Goal: Task Accomplishment & Management: Use online tool/utility

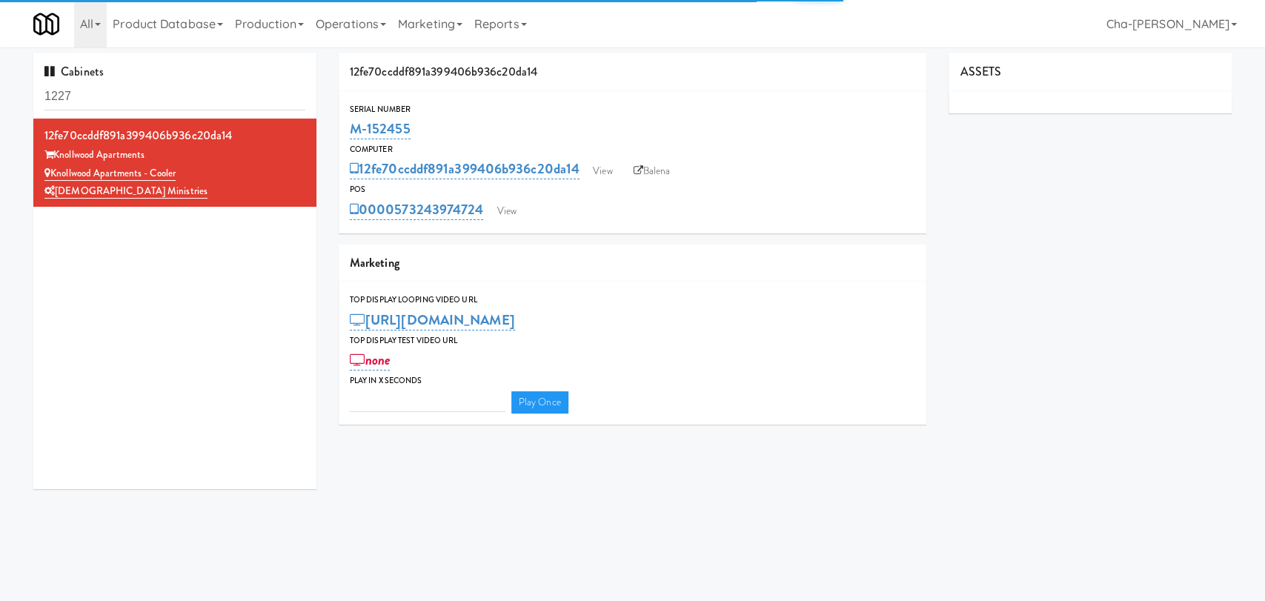
type input "3"
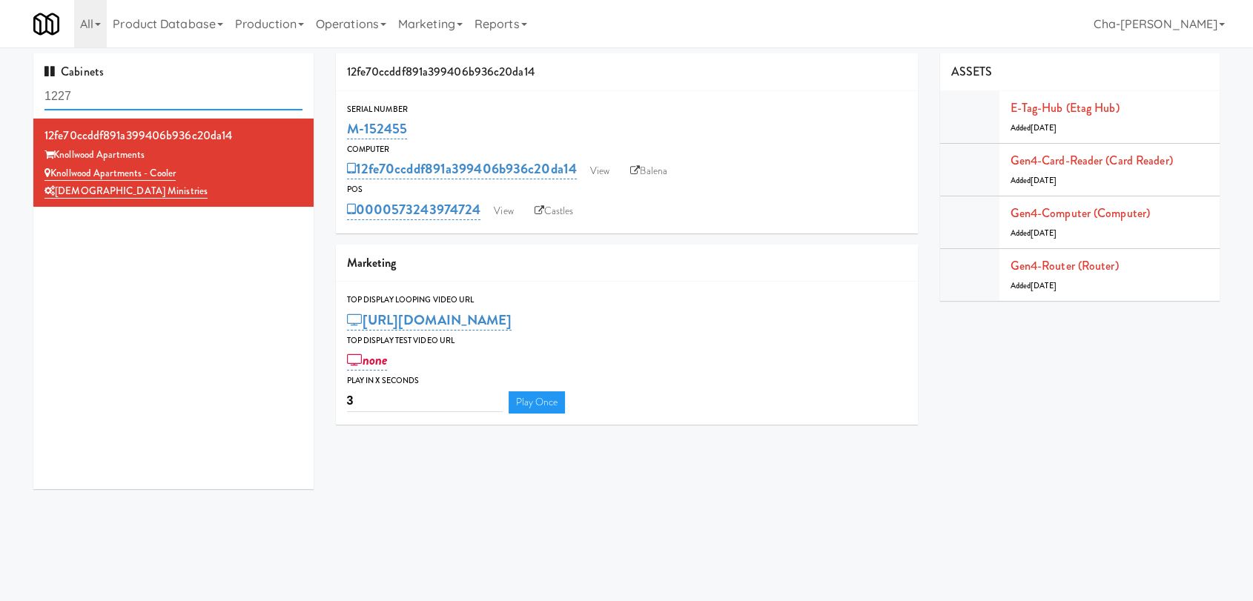
click at [117, 98] on input "1227" at bounding box center [173, 96] width 258 height 27
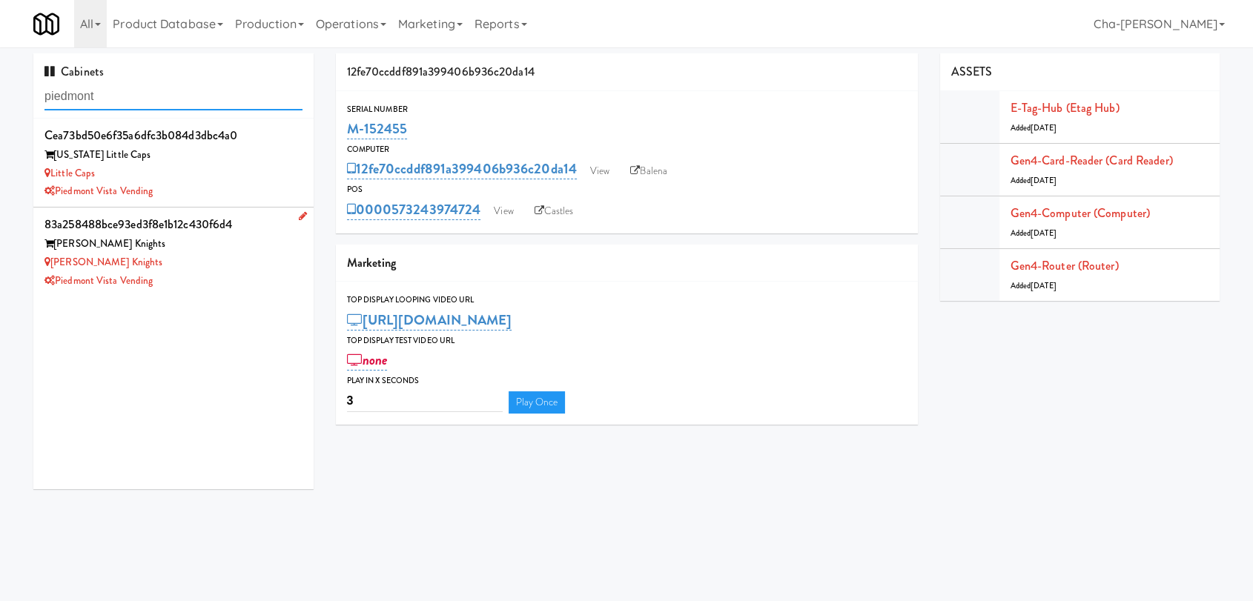
type input "piedmont"
click at [200, 259] on div "Louden Knights" at bounding box center [173, 262] width 258 height 19
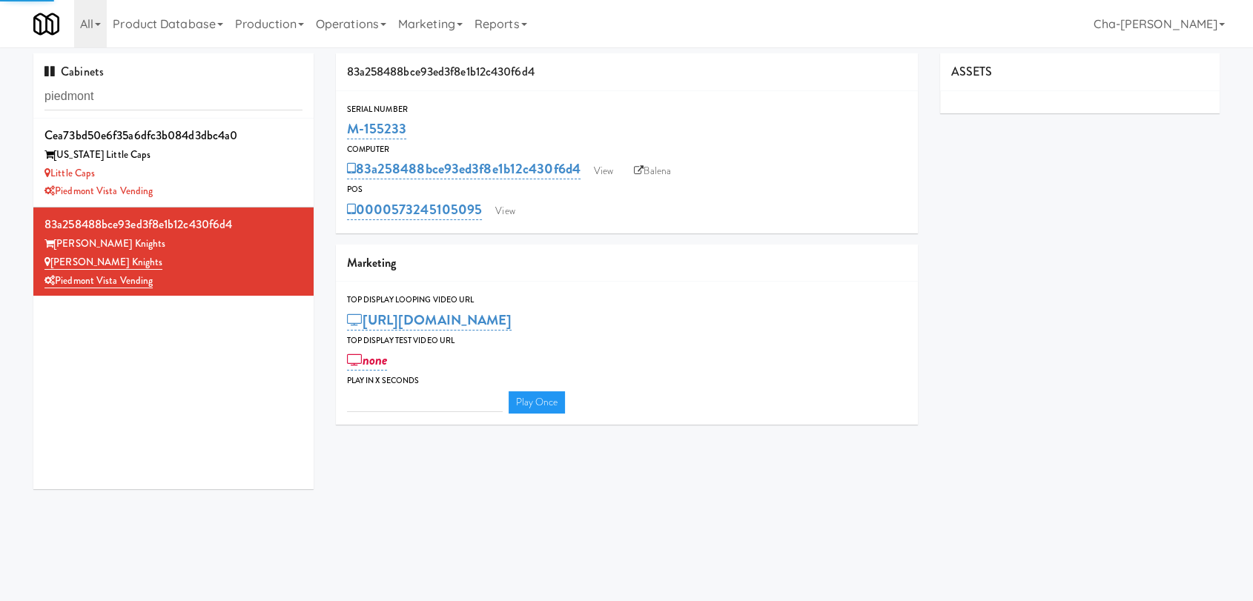
type input "3"
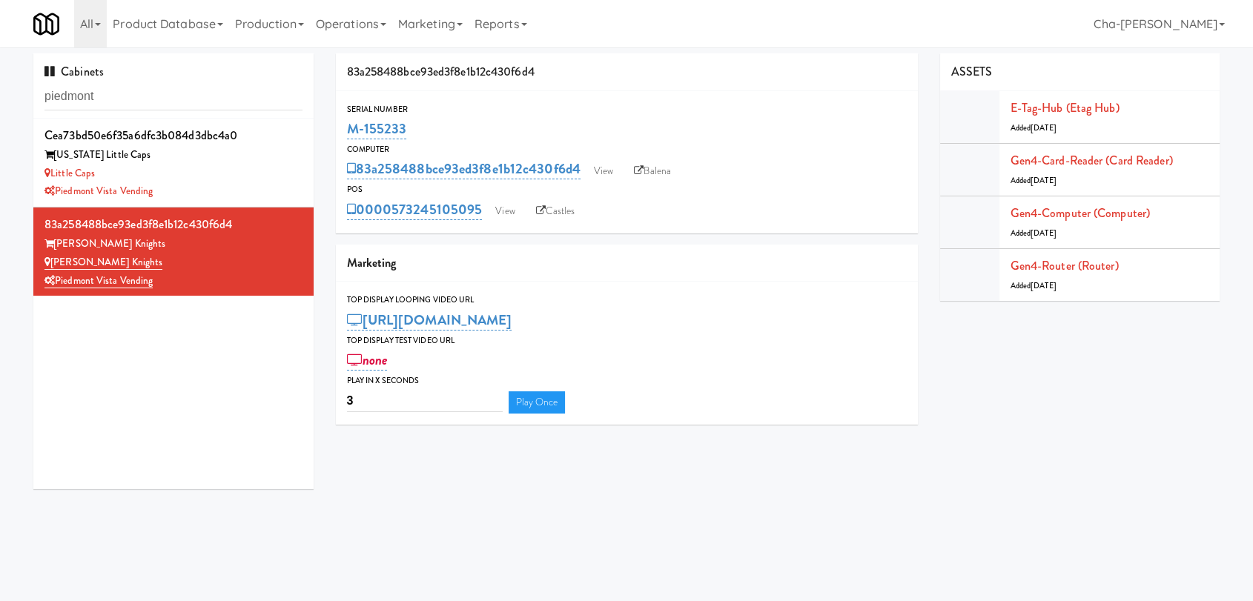
drag, startPoint x: 418, startPoint y: 133, endPoint x: 342, endPoint y: 137, distance: 75.7
click at [342, 137] on div "Serial Number M-155233" at bounding box center [627, 122] width 582 height 40
copy link "M-155233"
click at [230, 173] on div "Little Caps" at bounding box center [173, 174] width 258 height 19
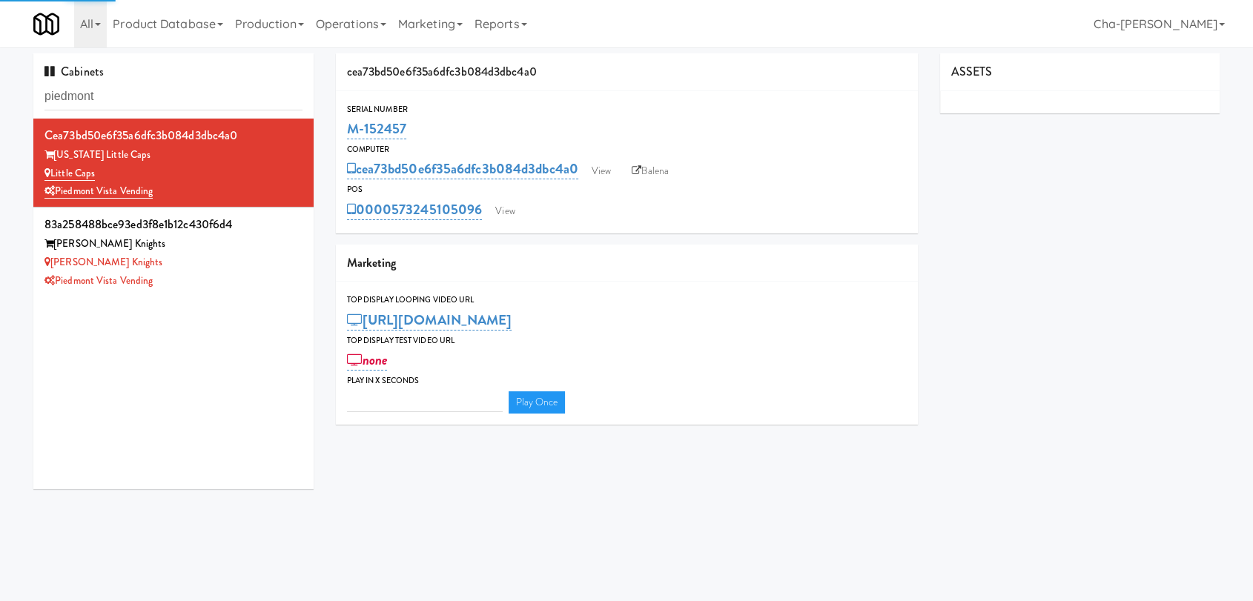
type input "3"
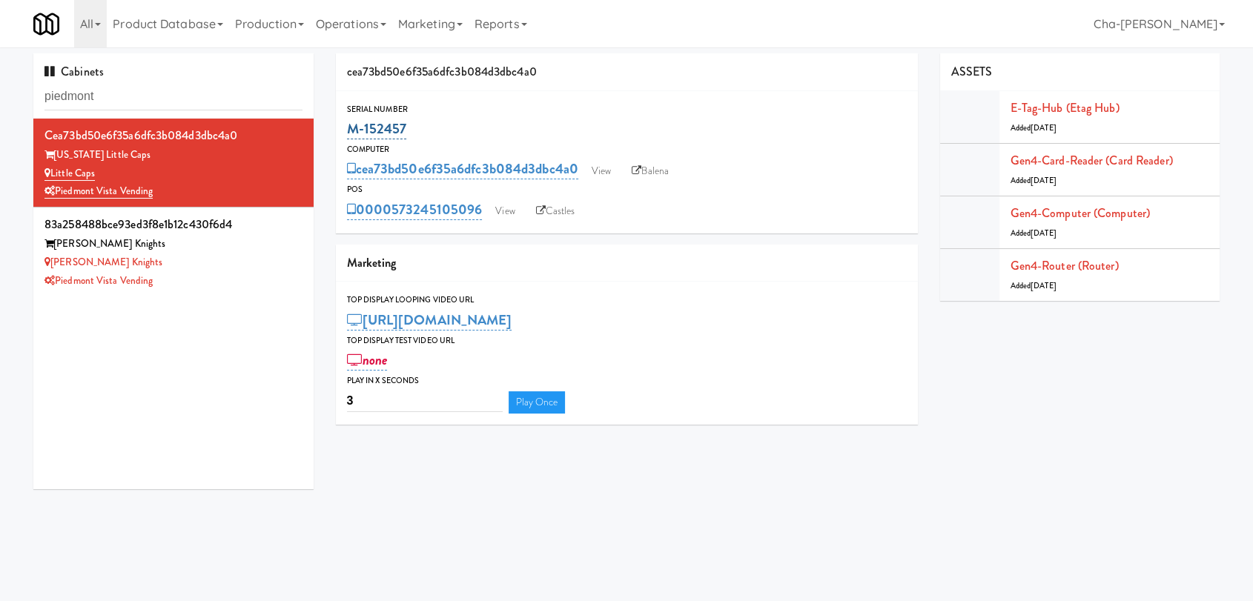
drag, startPoint x: 418, startPoint y: 134, endPoint x: 351, endPoint y: 138, distance: 67.6
click at [351, 138] on div "M-152457" at bounding box center [627, 128] width 560 height 25
copy link "M-152457"
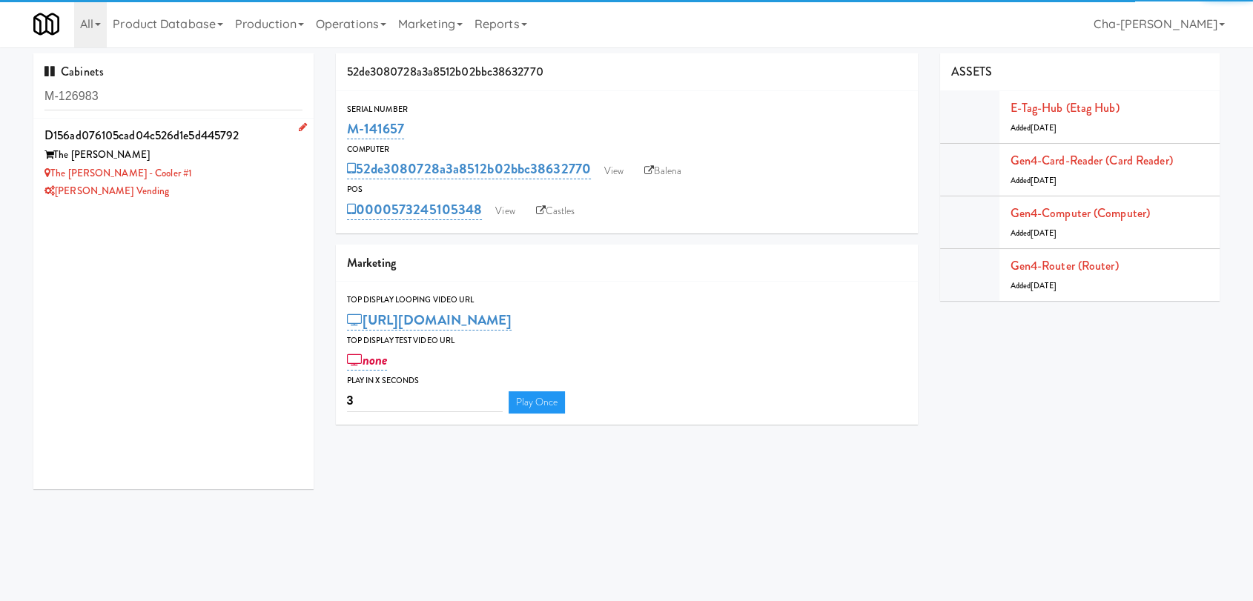
type input "M-126983"
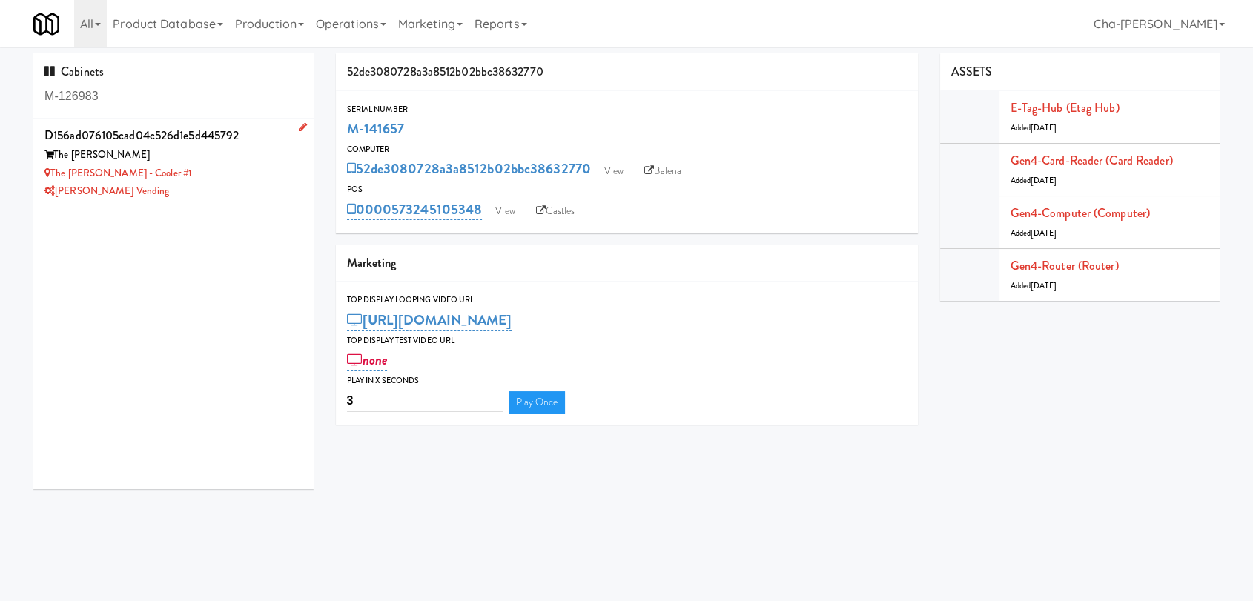
click at [229, 175] on div "The [PERSON_NAME] - Cooler #1" at bounding box center [173, 174] width 258 height 19
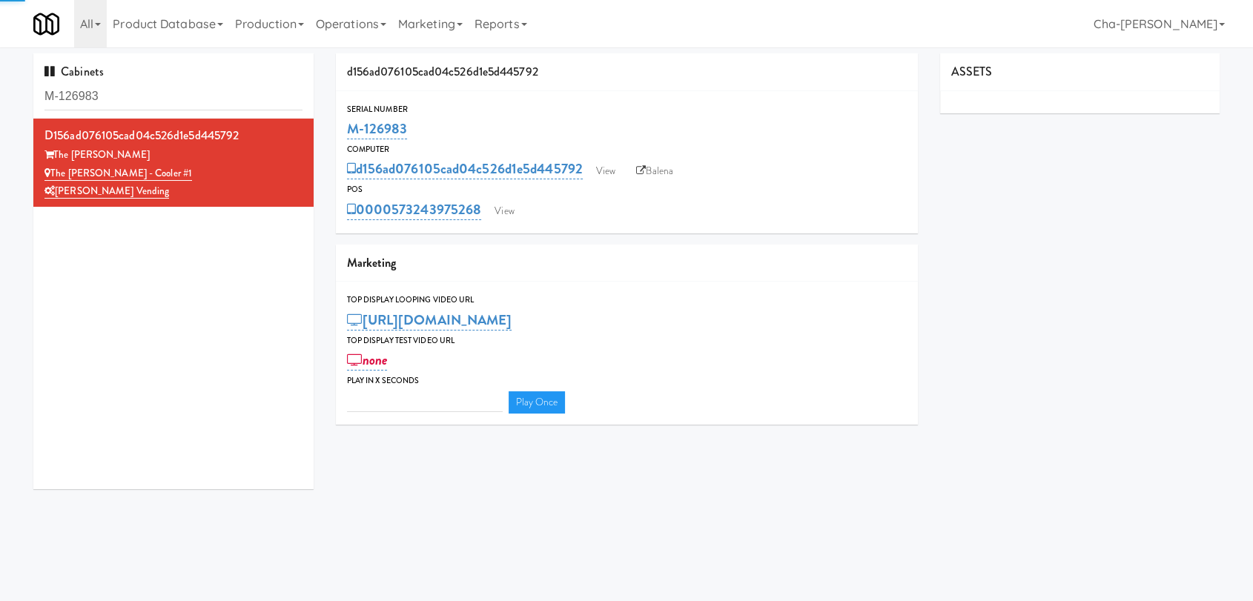
type input "3"
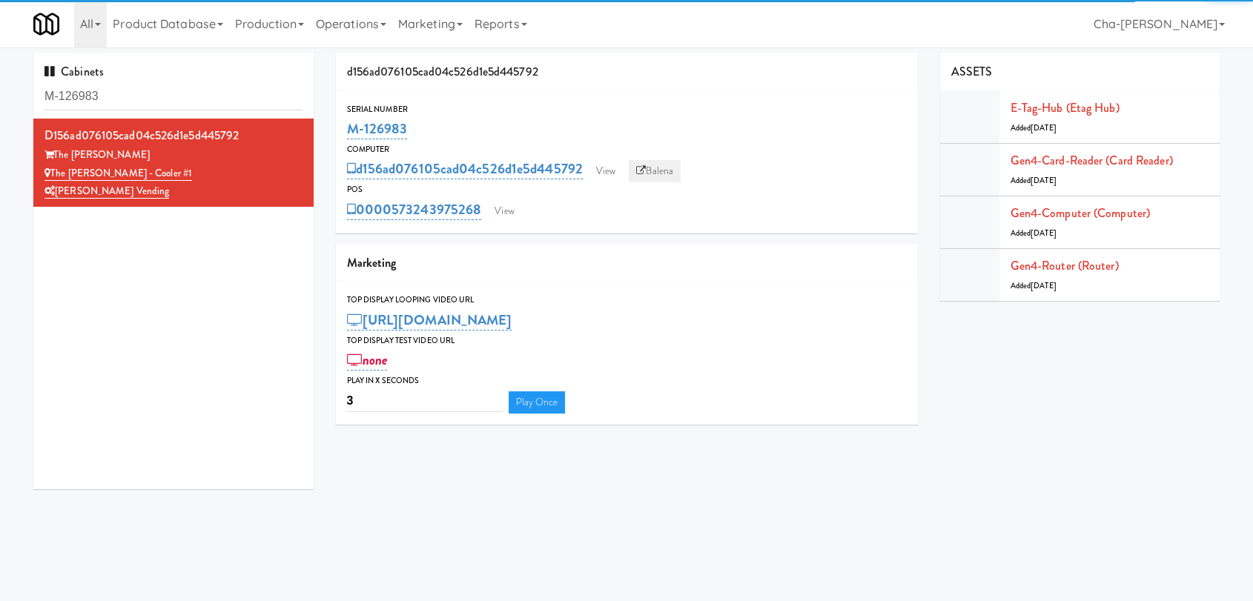
click at [666, 169] on link "Balena" at bounding box center [655, 171] width 52 height 22
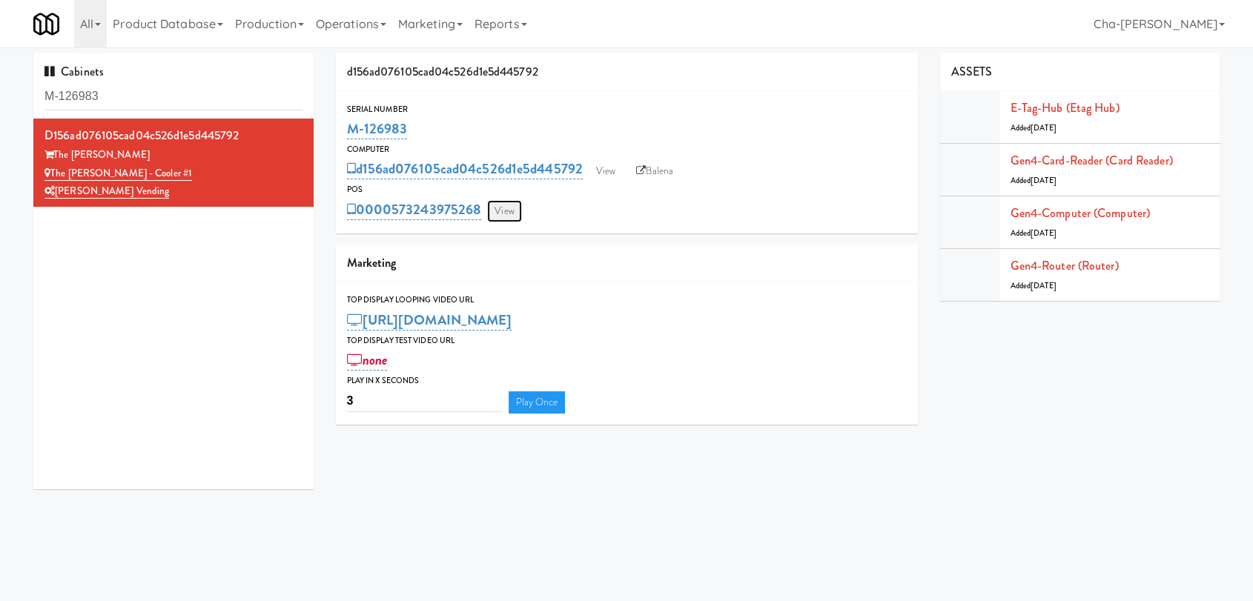
click at [507, 205] on link "View" at bounding box center [504, 211] width 34 height 22
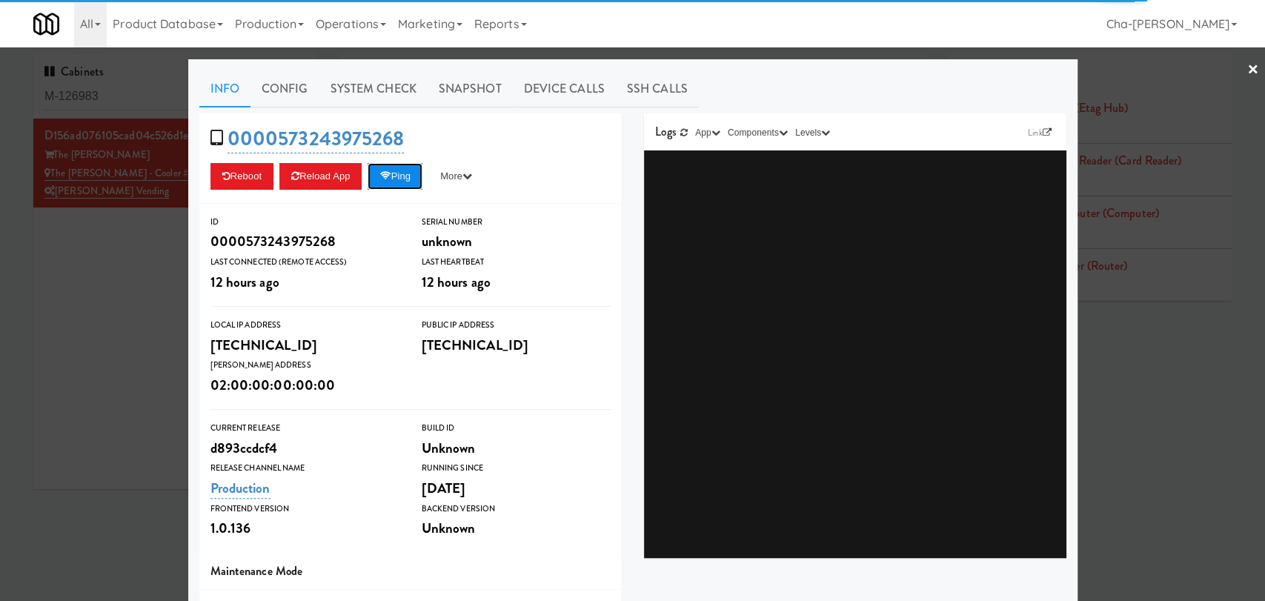
click at [392, 172] on button "Ping" at bounding box center [395, 176] width 55 height 27
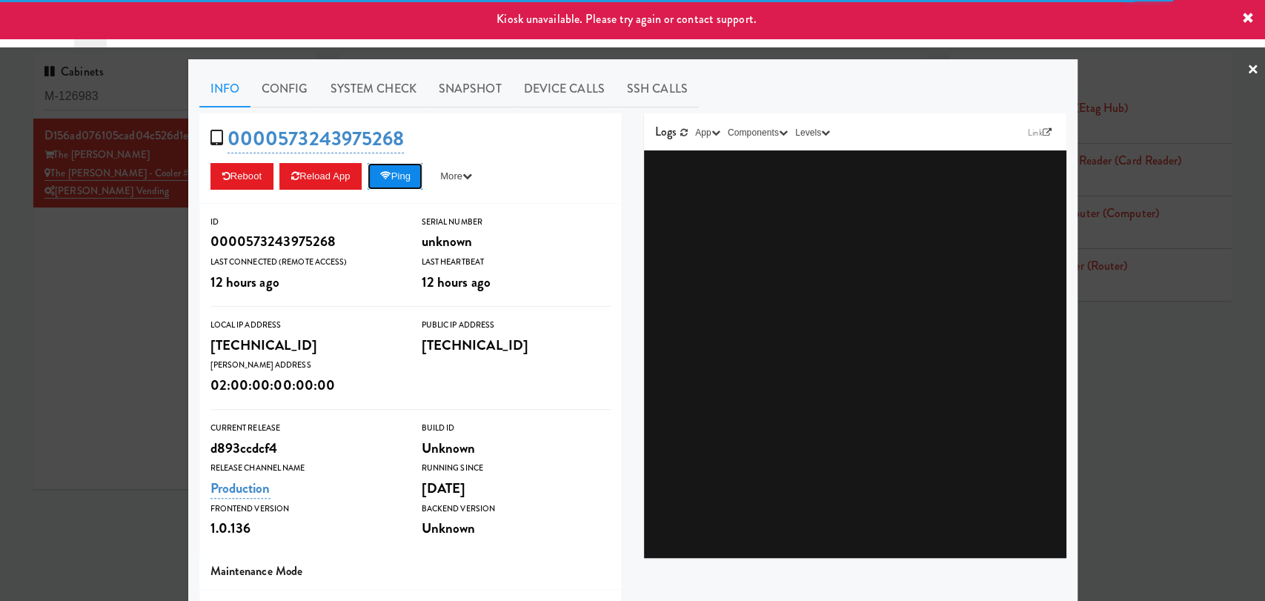
click at [392, 172] on button "Ping" at bounding box center [395, 176] width 55 height 27
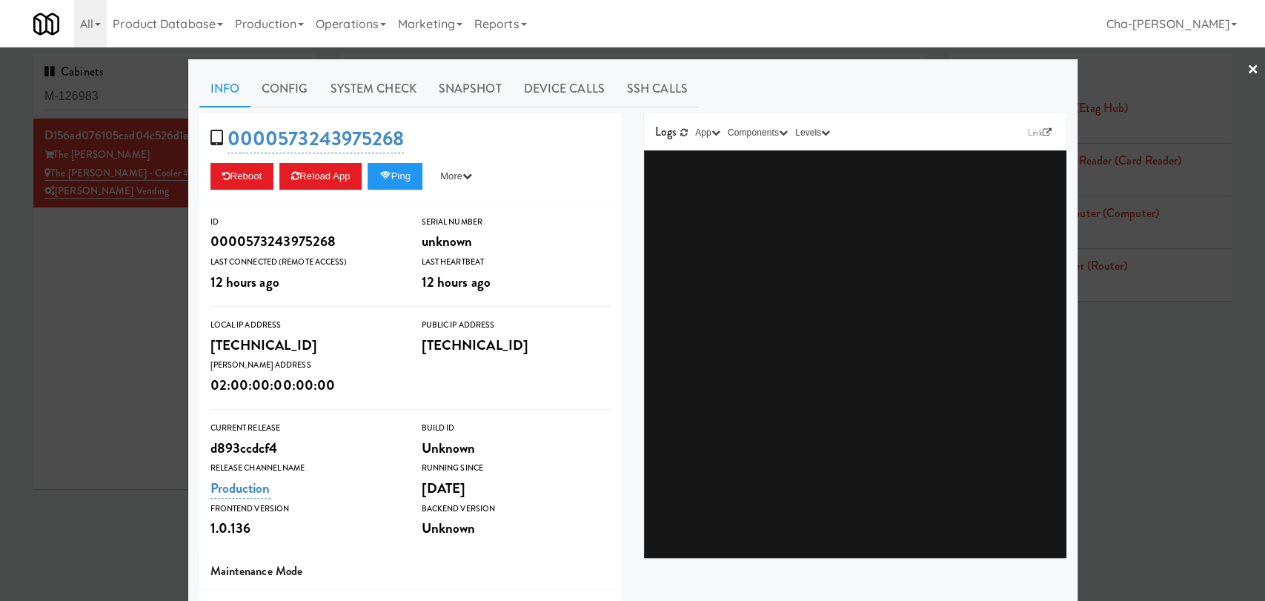
click at [70, 355] on div at bounding box center [632, 300] width 1265 height 601
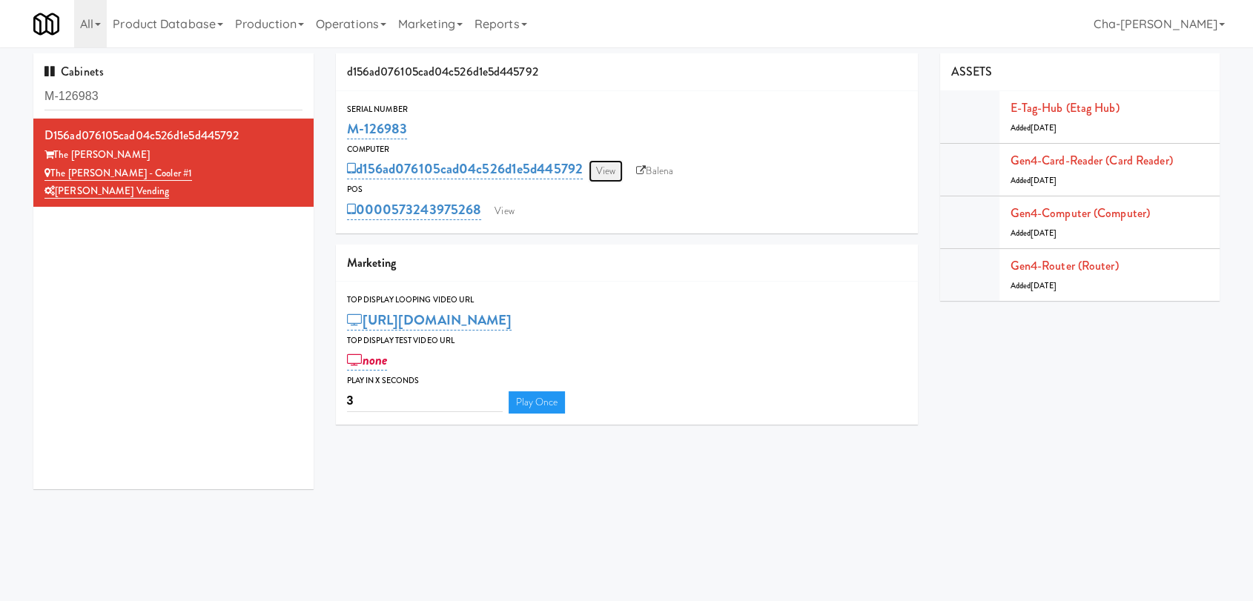
click at [611, 173] on link "View" at bounding box center [606, 171] width 34 height 22
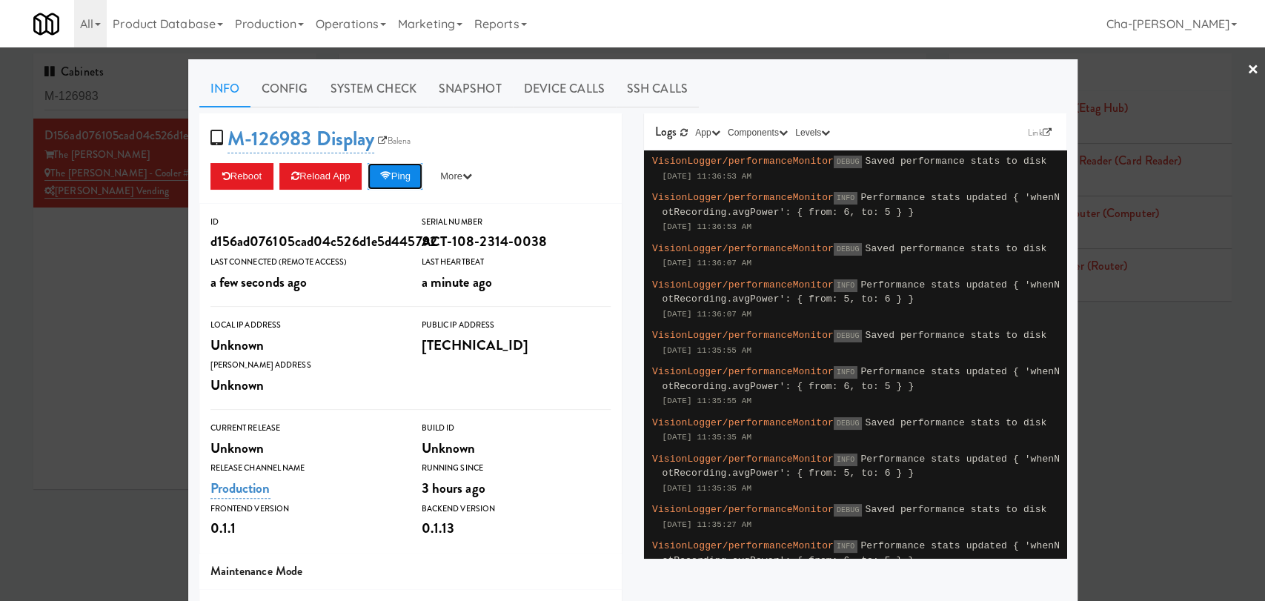
click at [408, 180] on button "Ping" at bounding box center [395, 176] width 55 height 27
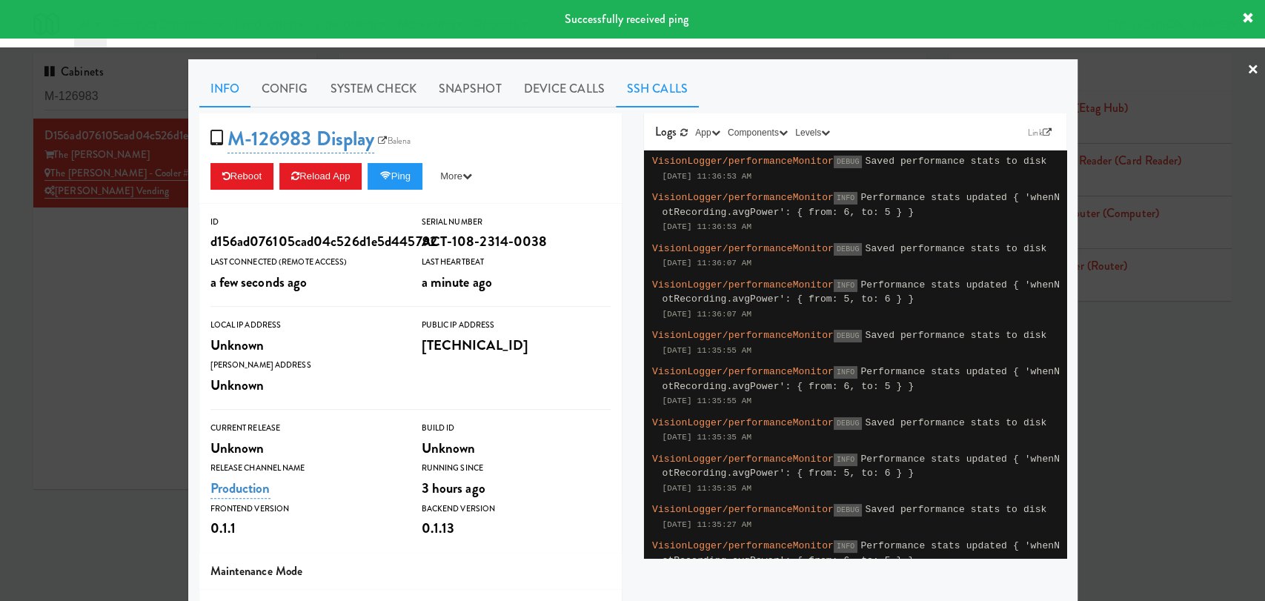
click at [647, 87] on link "SSH Calls" at bounding box center [657, 88] width 83 height 37
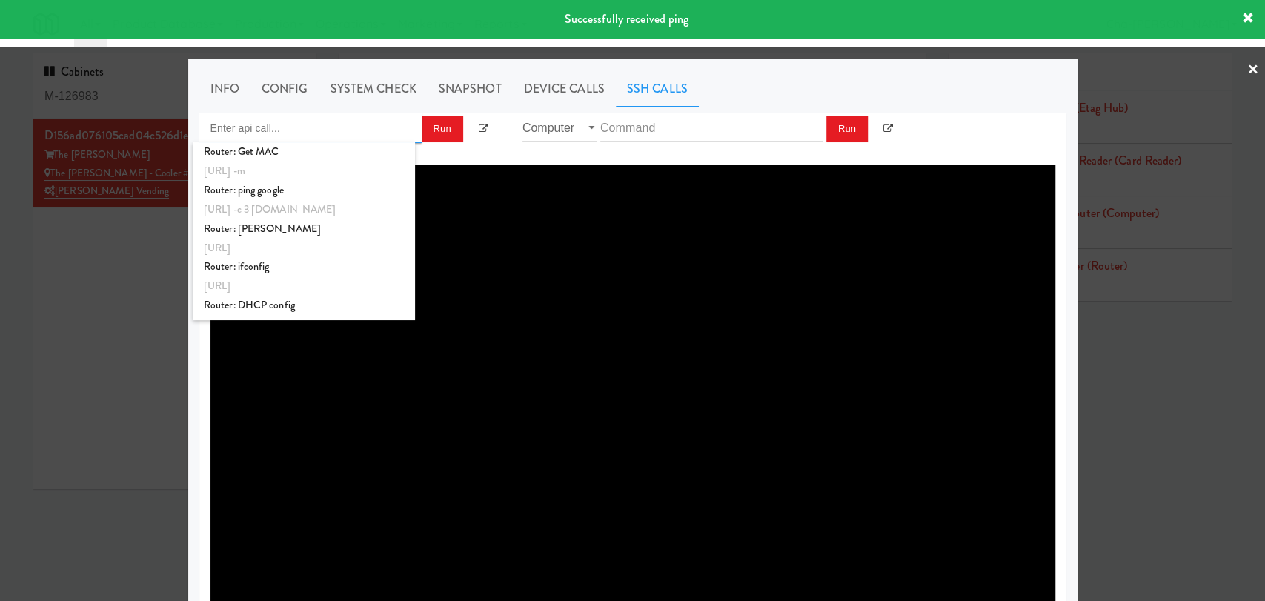
click at [272, 136] on input "Enter api call..." at bounding box center [310, 128] width 222 height 30
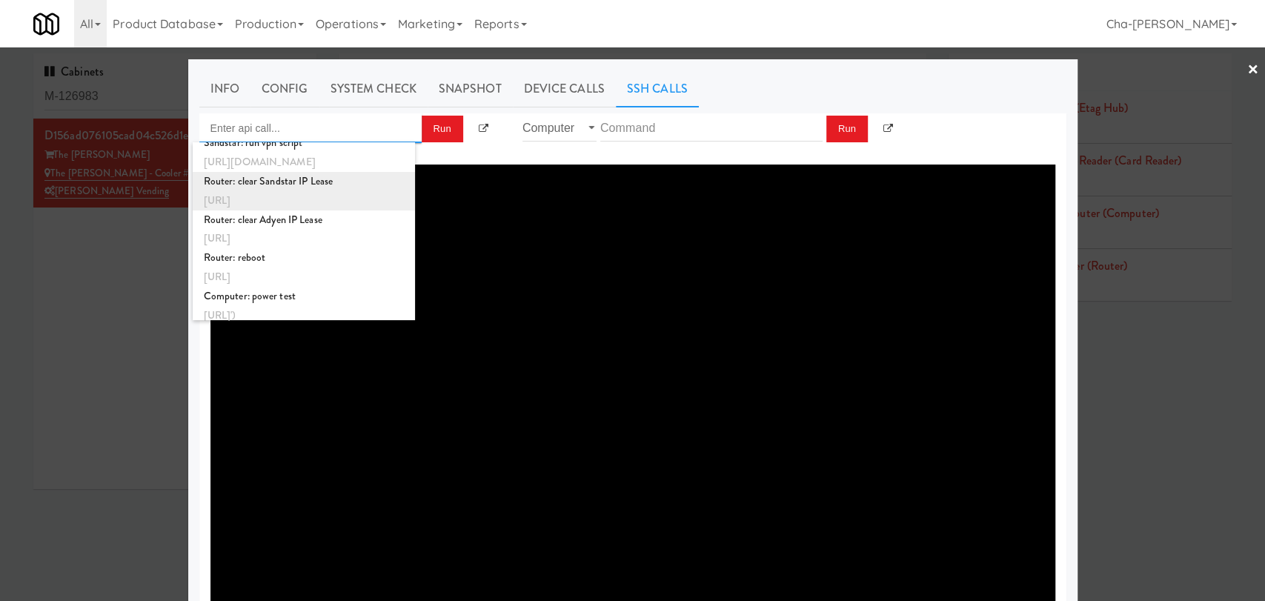
scroll to position [554, 0]
click at [256, 259] on div "Router: reboot" at bounding box center [304, 251] width 200 height 19
type input "Router: reboot"
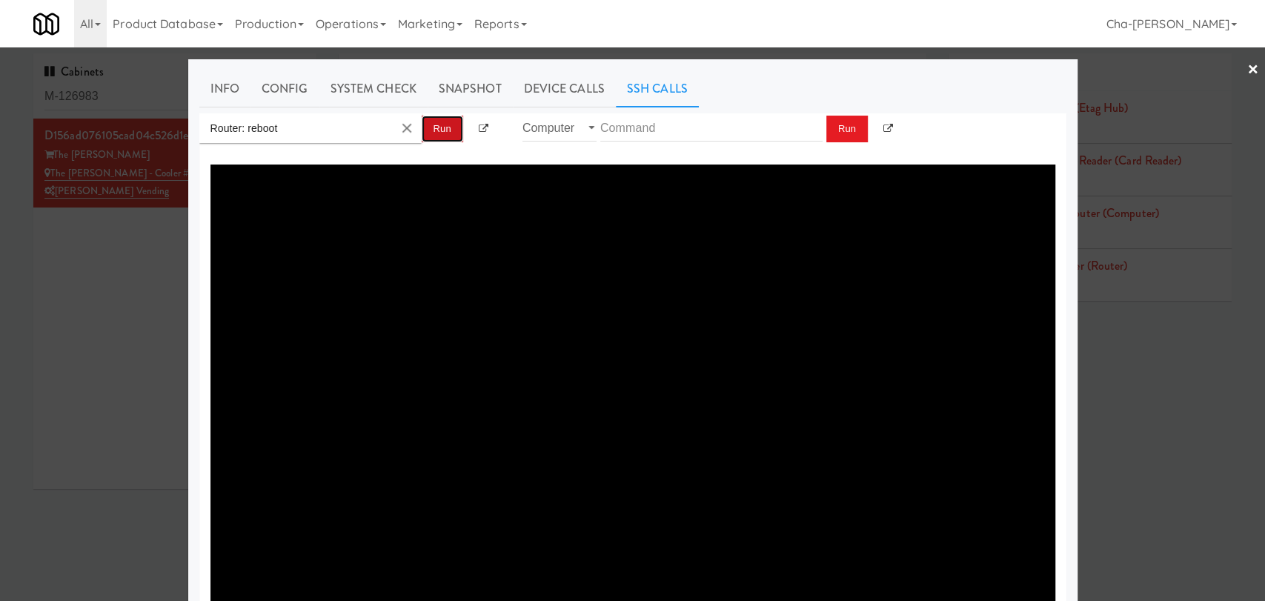
click at [425, 127] on button "Run" at bounding box center [443, 129] width 42 height 27
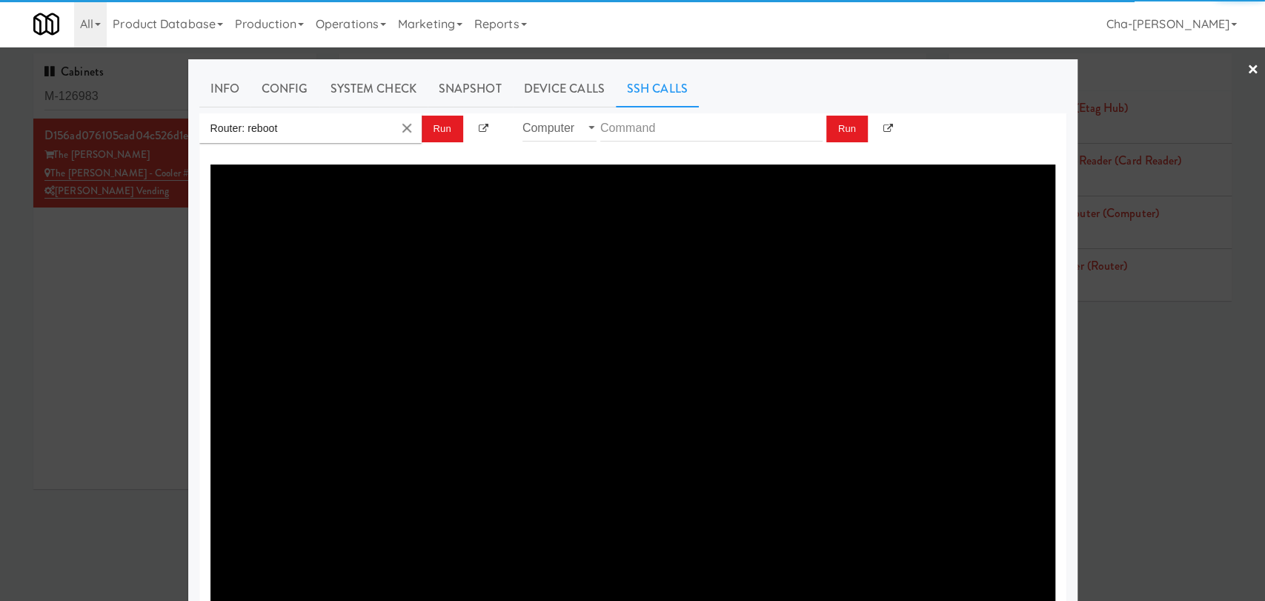
type textarea "{"message":"Cannot set headers after they are sent to the client","status":500}"
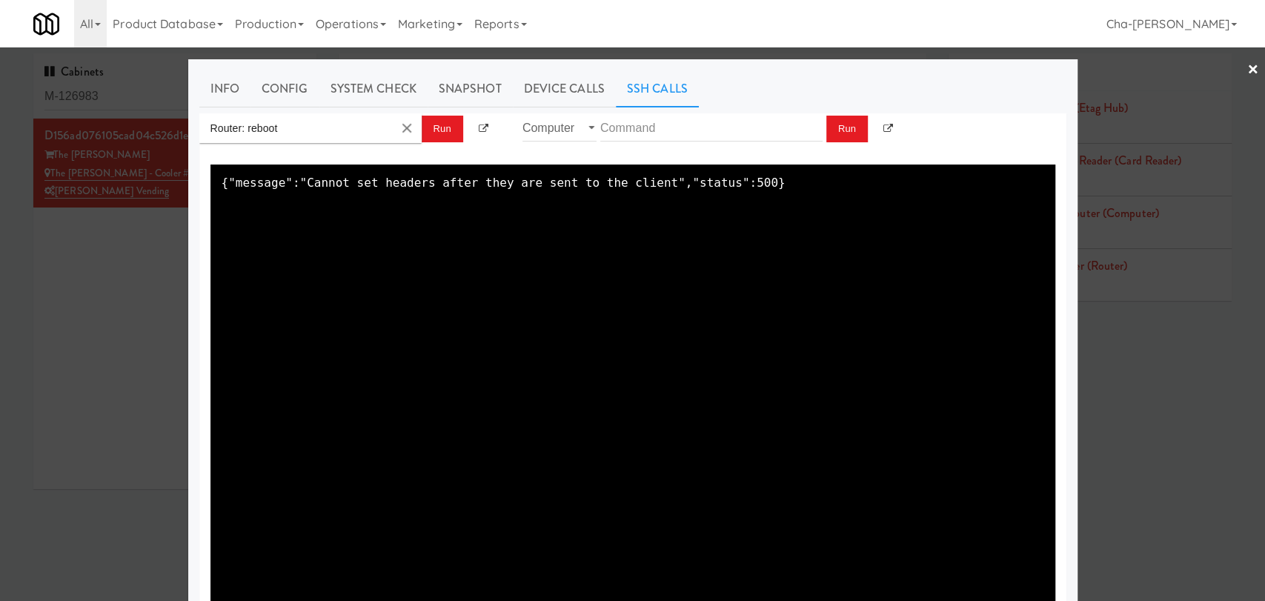
click at [1247, 67] on link "×" at bounding box center [1253, 70] width 12 height 46
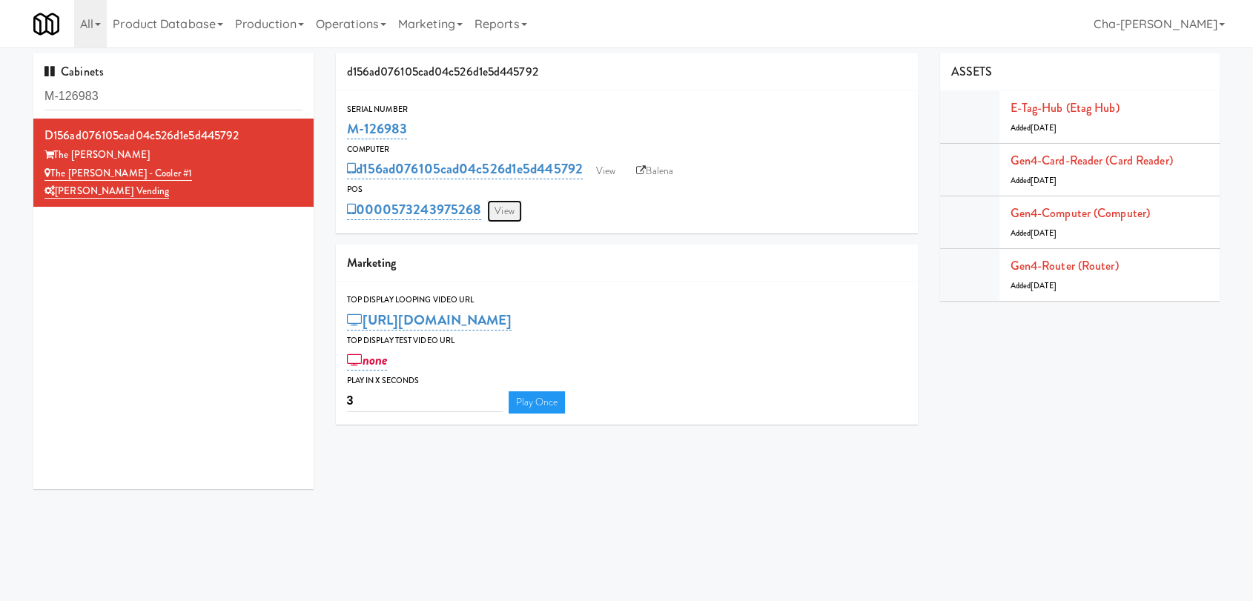
click at [514, 208] on link "View" at bounding box center [504, 211] width 34 height 22
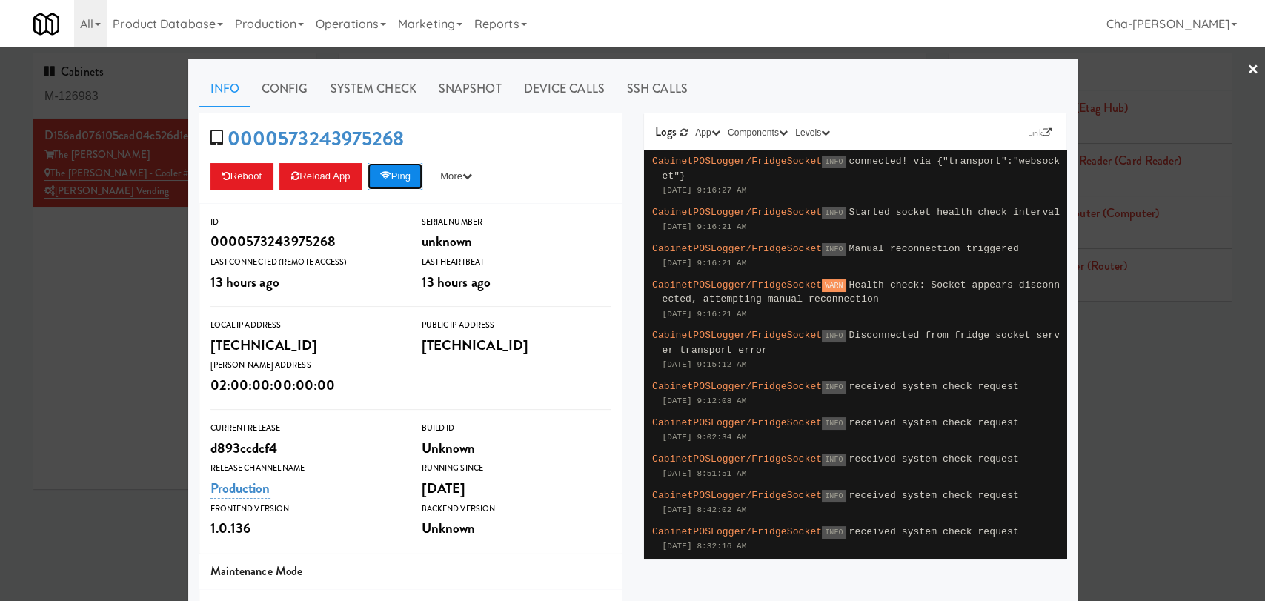
click at [397, 181] on button "Ping" at bounding box center [395, 176] width 55 height 27
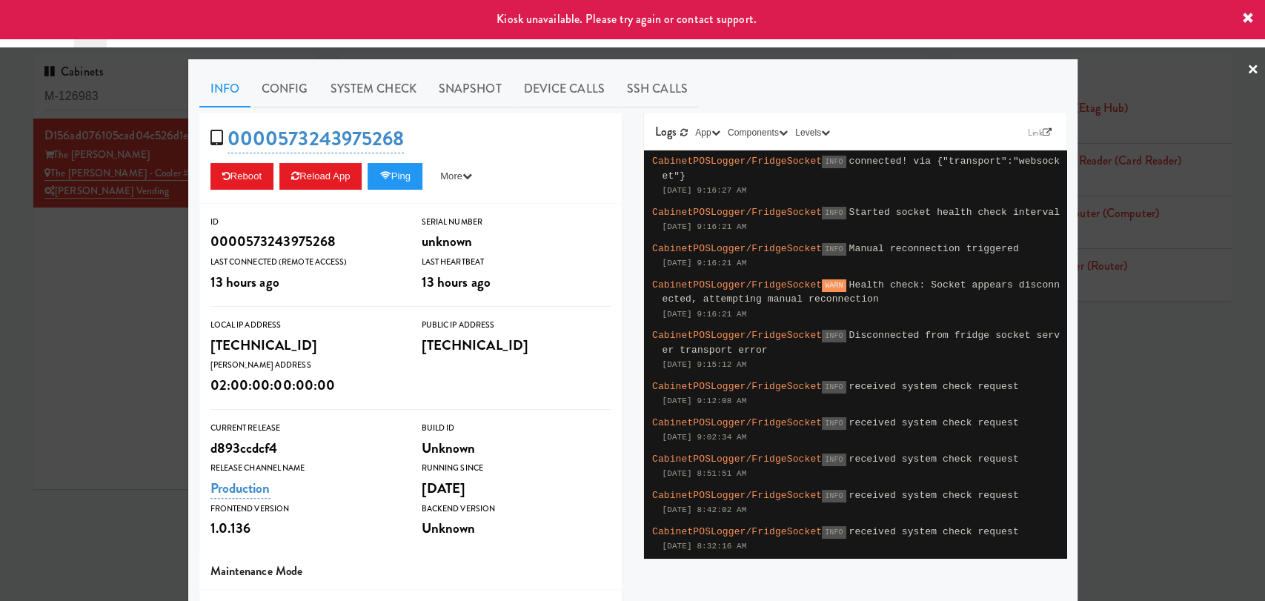
click at [1245, 15] on icon at bounding box center [1248, 19] width 12 height 12
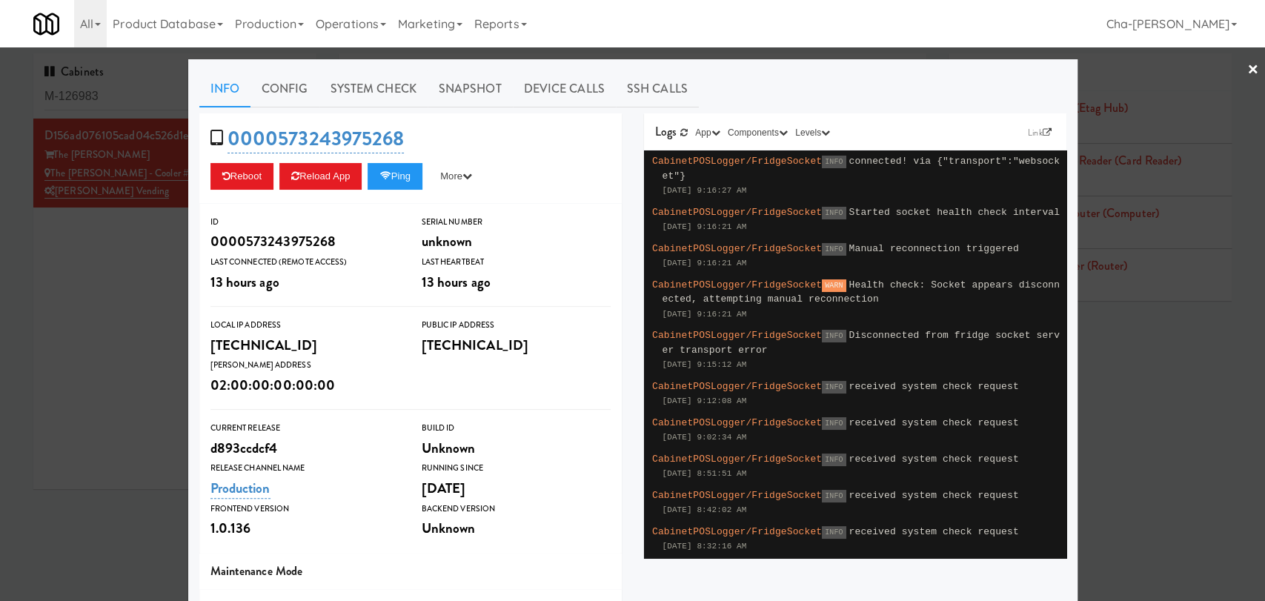
click at [1233, 64] on div at bounding box center [632, 300] width 1265 height 601
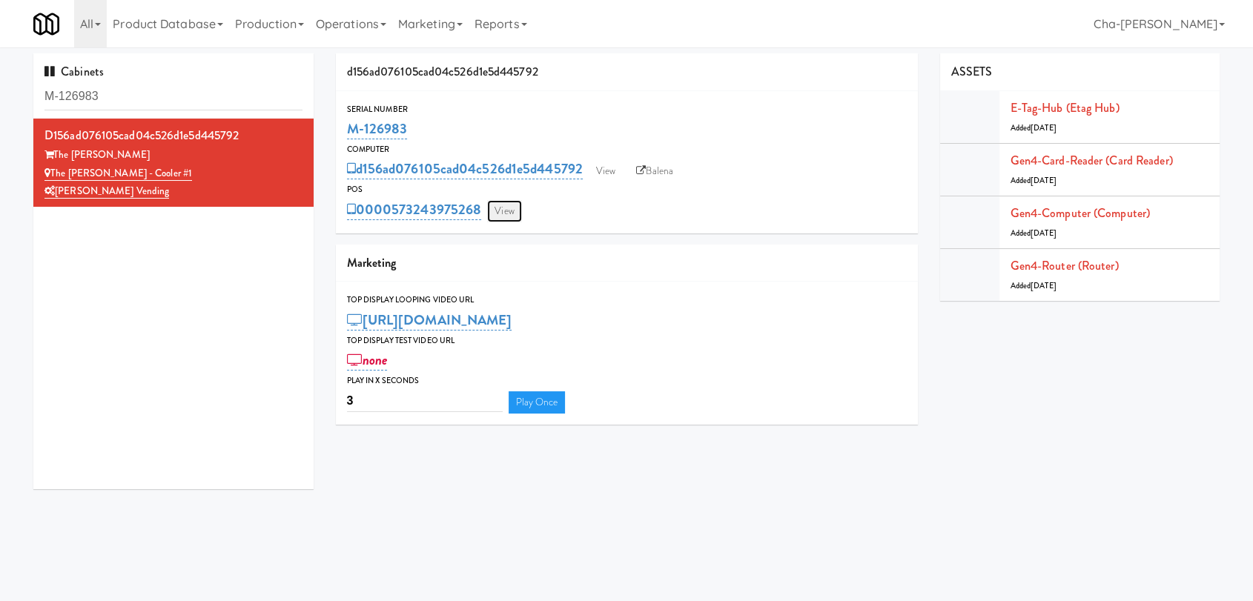
click at [510, 205] on link "View" at bounding box center [504, 211] width 34 height 22
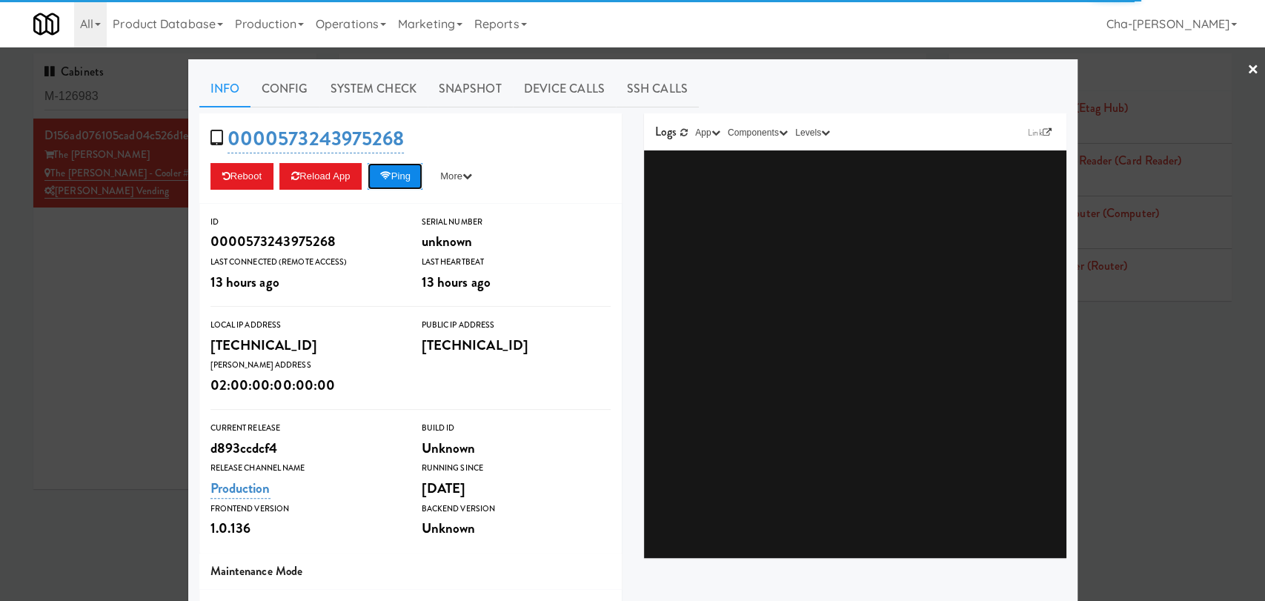
click at [392, 171] on button "Ping" at bounding box center [395, 176] width 55 height 27
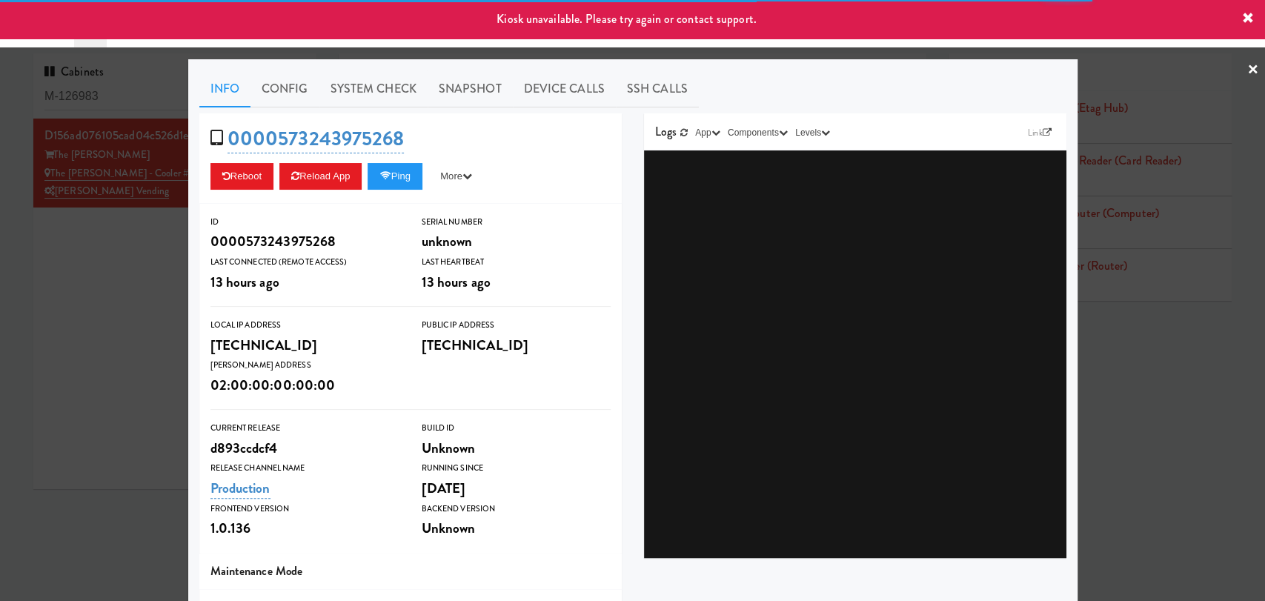
click at [1247, 59] on link "×" at bounding box center [1253, 70] width 12 height 46
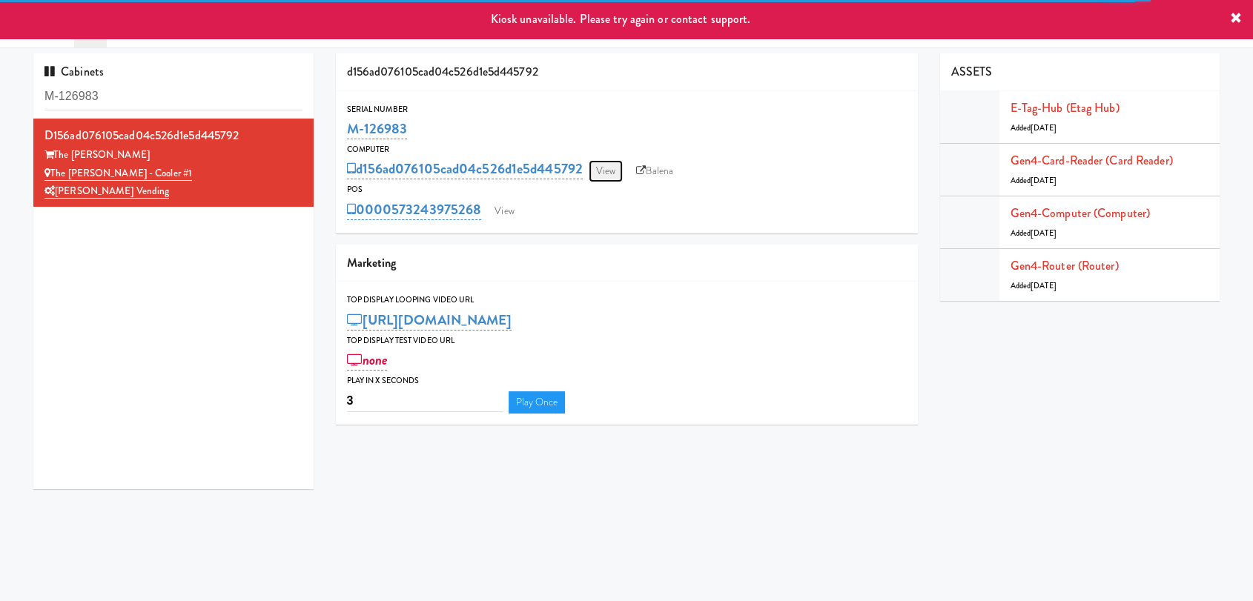
click at [600, 165] on link "View" at bounding box center [606, 171] width 34 height 22
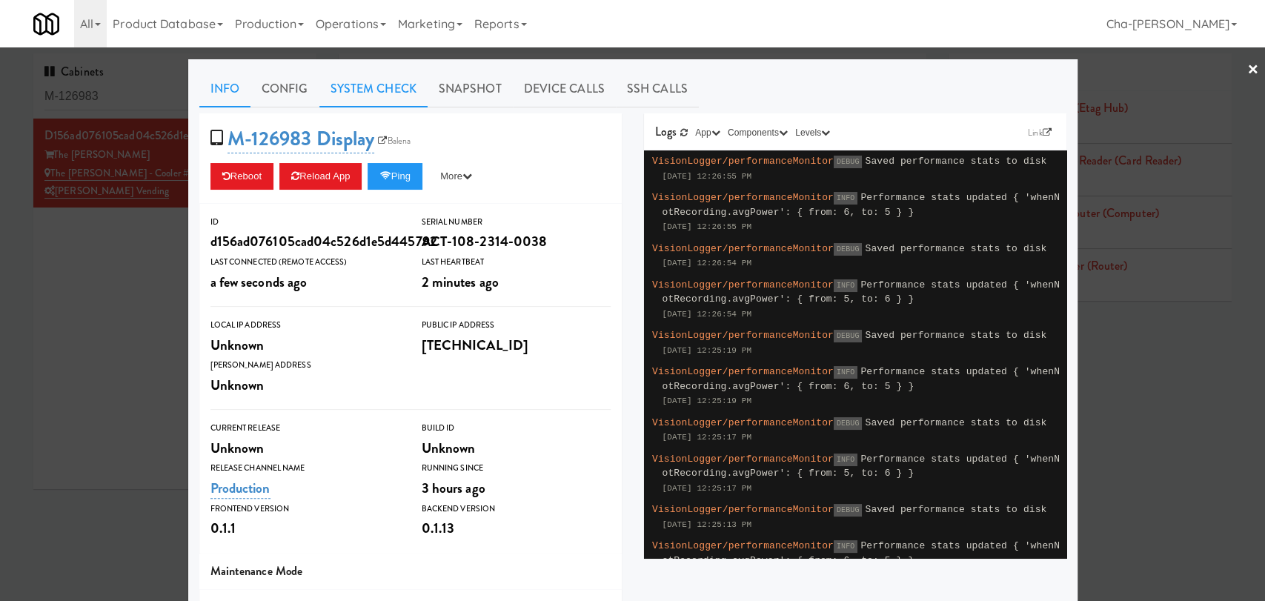
click at [371, 89] on link "System Check" at bounding box center [373, 88] width 108 height 37
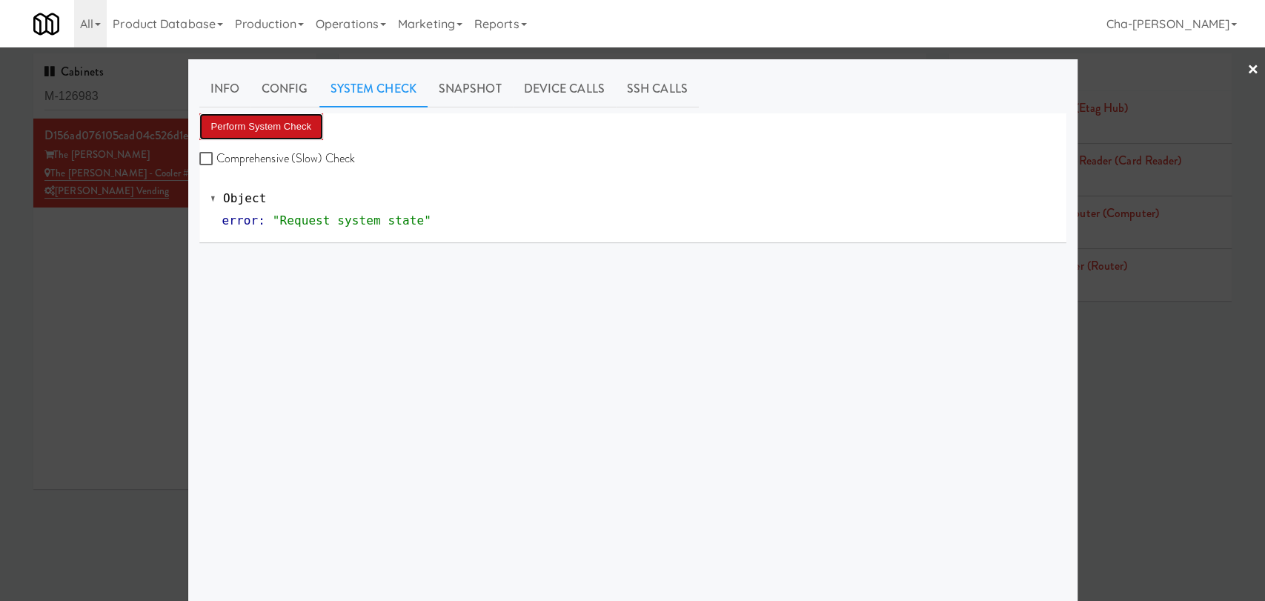
click at [259, 133] on button "Perform System Check" at bounding box center [261, 126] width 125 height 27
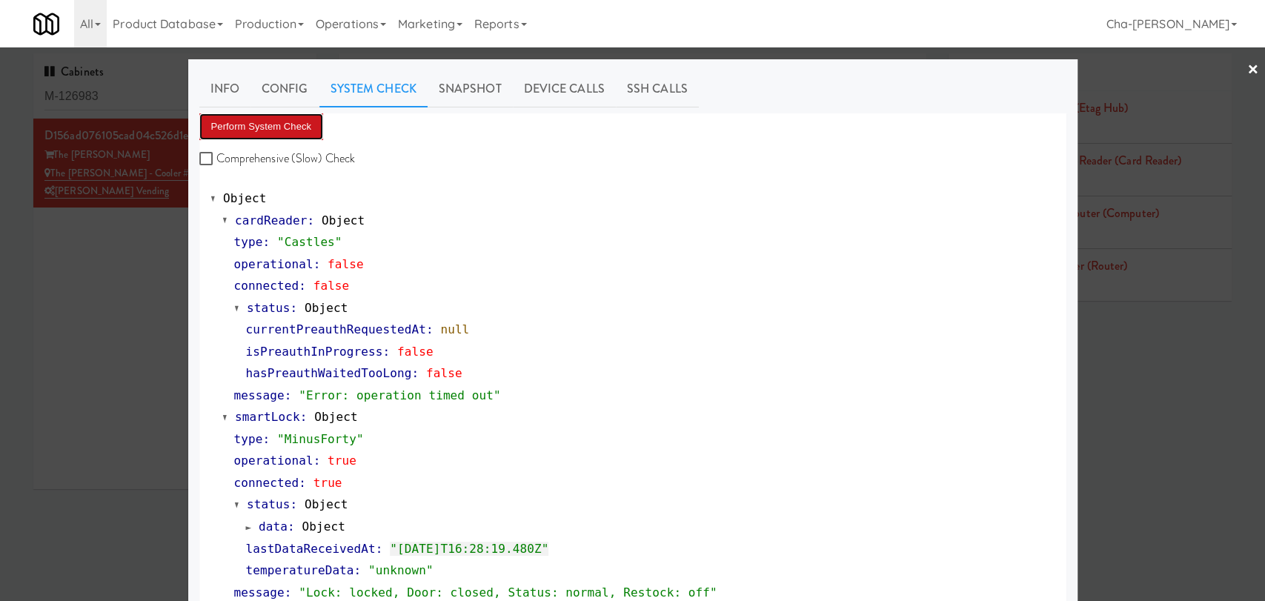
click at [267, 127] on button "Perform System Check" at bounding box center [261, 126] width 125 height 27
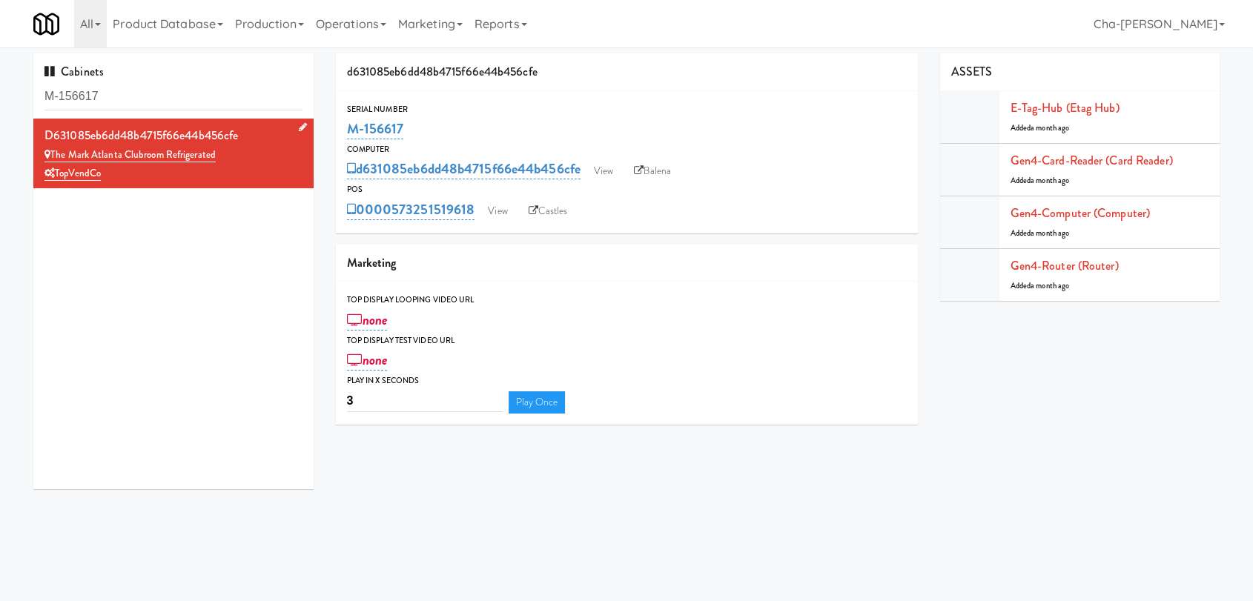
drag, startPoint x: 231, startPoint y: 150, endPoint x: 53, endPoint y: 156, distance: 178.0
click at [53, 156] on div "The Mark Atlanta Clubroom Refrigerated" at bounding box center [173, 155] width 258 height 19
copy link "The Mark Atlanta Clubroom Refrigerated"
click at [611, 171] on link "View" at bounding box center [603, 171] width 34 height 22
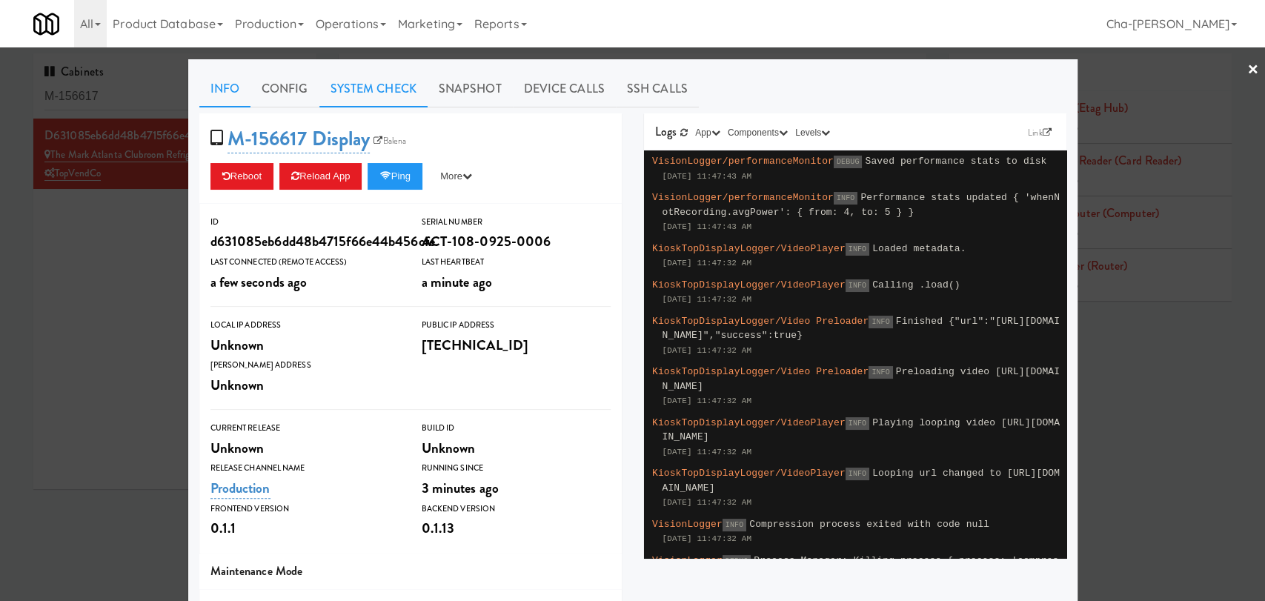
click at [360, 84] on link "System Check" at bounding box center [373, 88] width 108 height 37
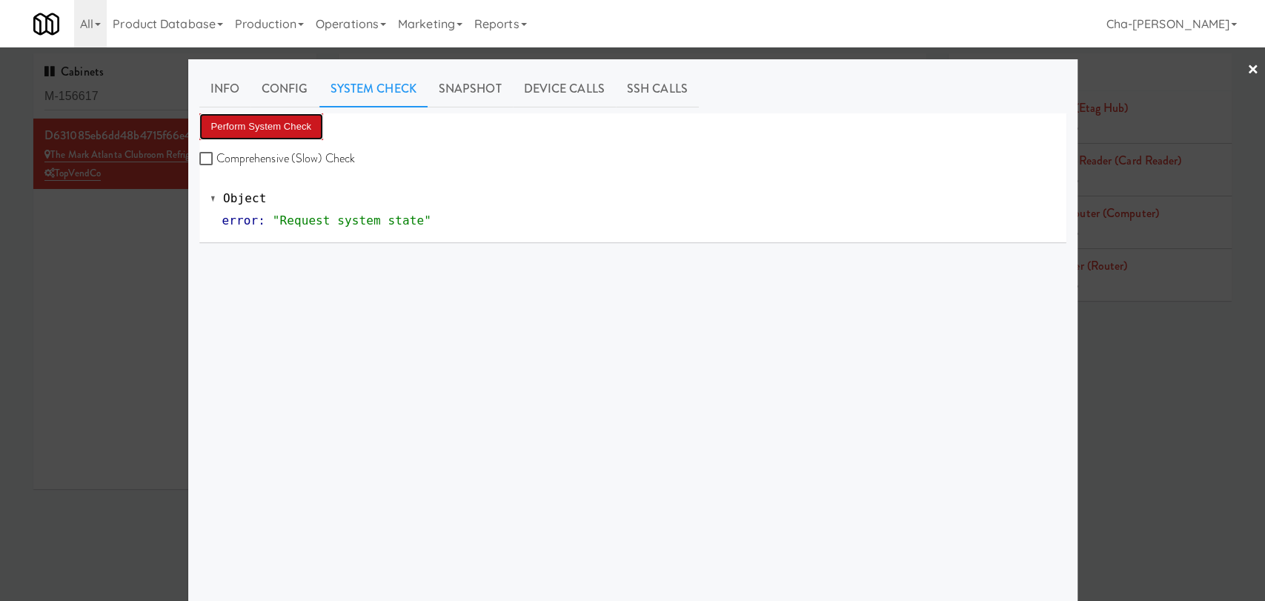
click at [263, 126] on button "Perform System Check" at bounding box center [261, 126] width 125 height 27
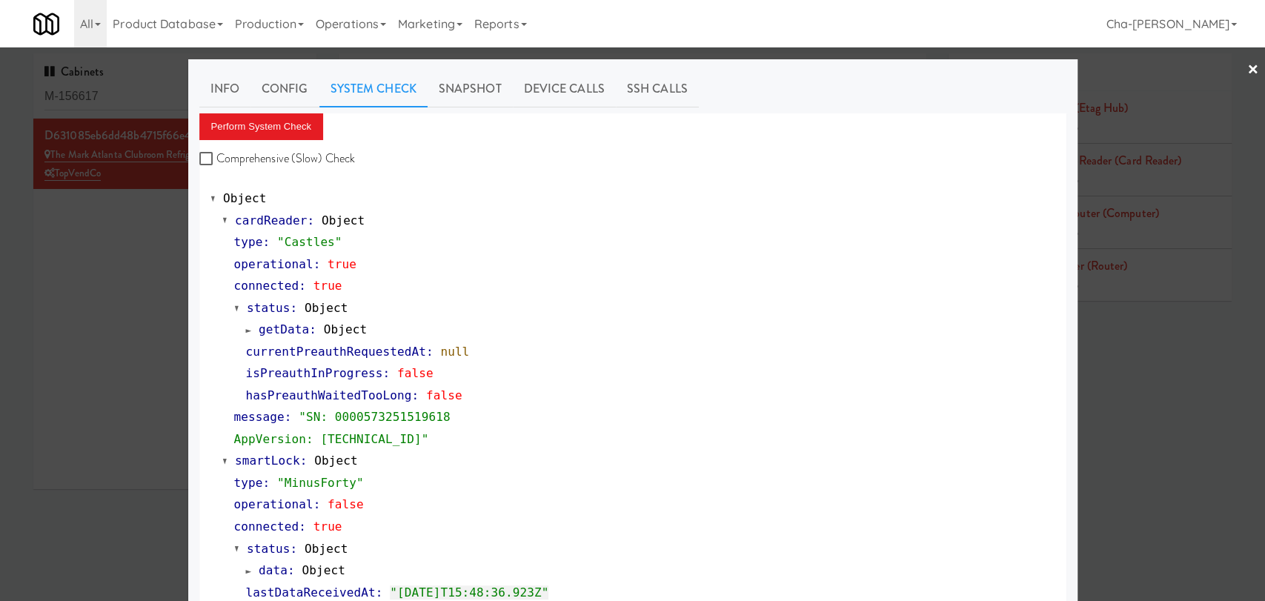
click at [127, 298] on div at bounding box center [632, 300] width 1265 height 601
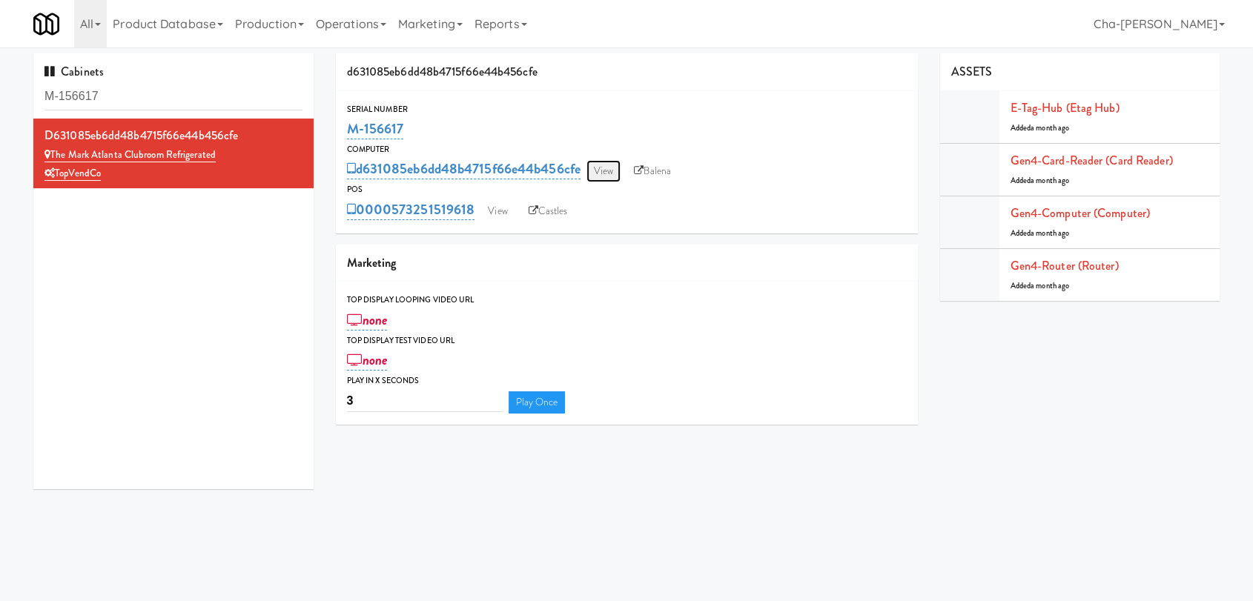
click at [591, 170] on link "View" at bounding box center [603, 171] width 34 height 22
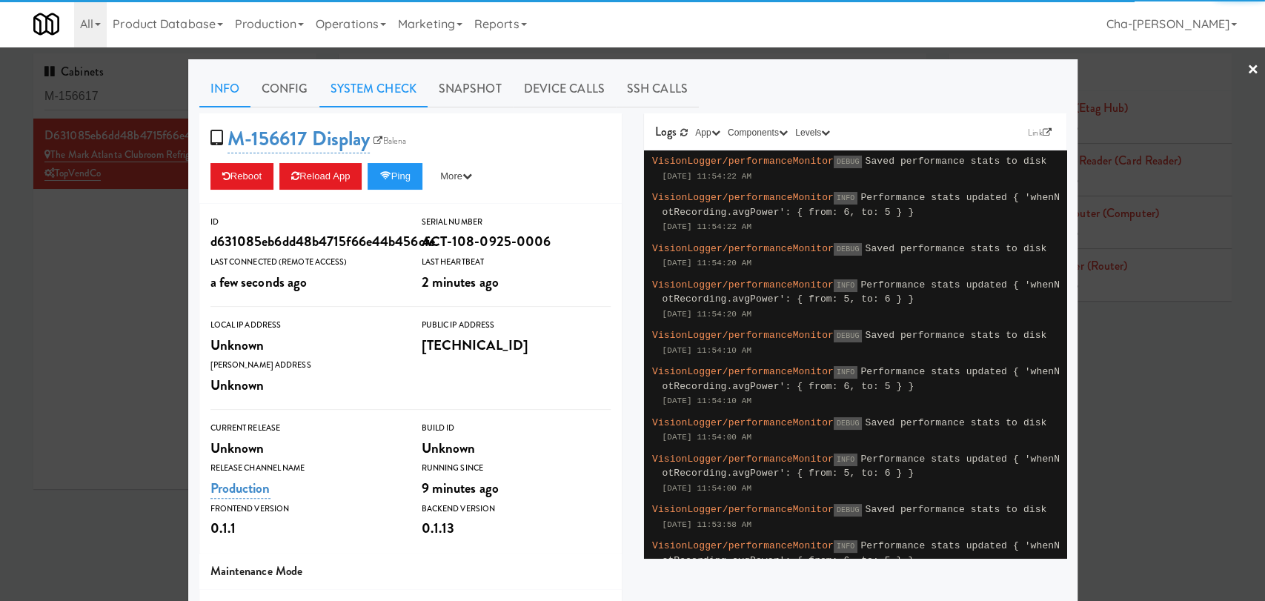
click at [337, 90] on link "System Check" at bounding box center [373, 88] width 108 height 37
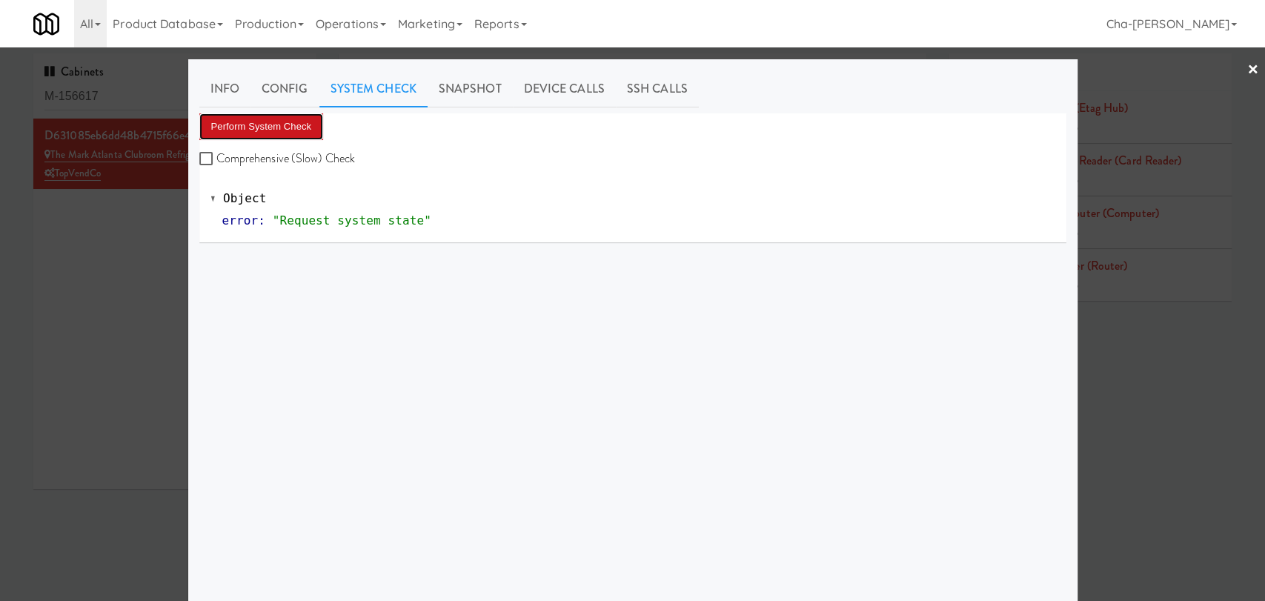
click at [268, 117] on button "Perform System Check" at bounding box center [261, 126] width 125 height 27
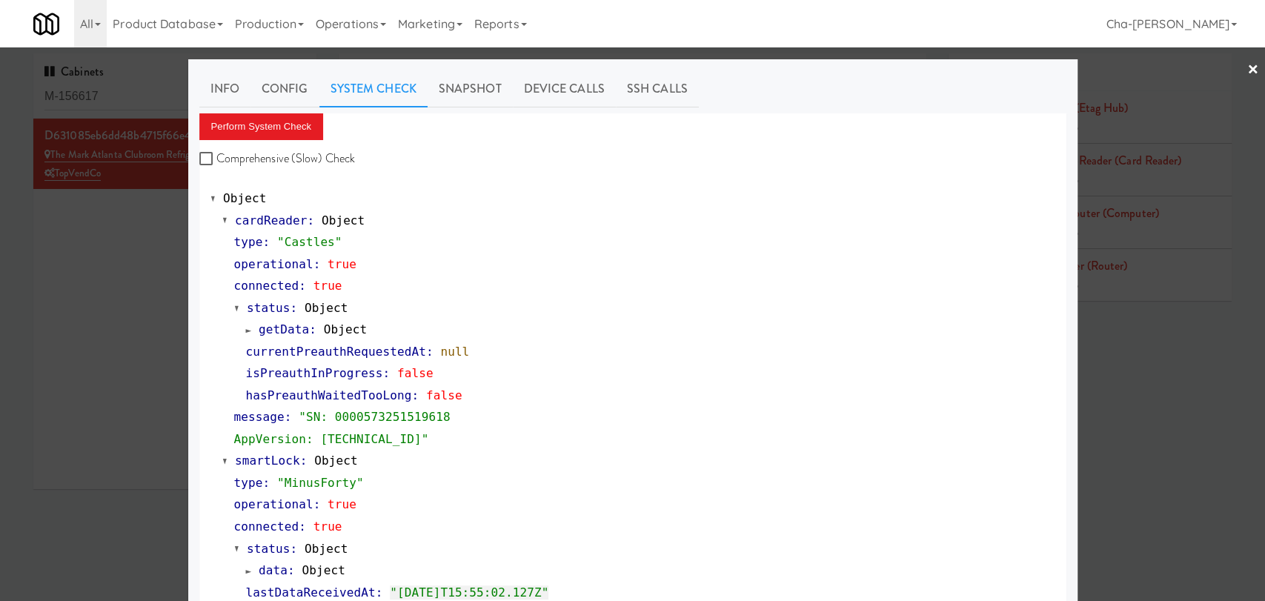
click at [77, 311] on div at bounding box center [632, 300] width 1265 height 601
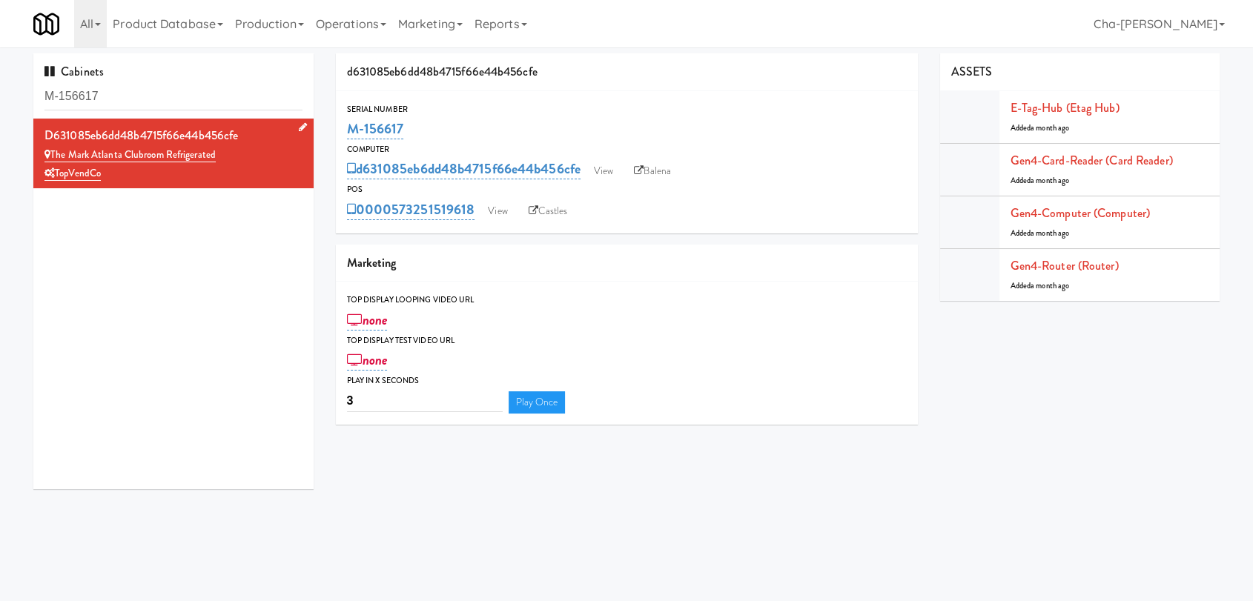
drag, startPoint x: 225, startPoint y: 159, endPoint x: 53, endPoint y: 161, distance: 172.0
click at [53, 161] on div "The Mark Atlanta Clubroom Refrigerated" at bounding box center [173, 155] width 258 height 19
copy link "The Mark Atlanta Clubroom Refrigerated"
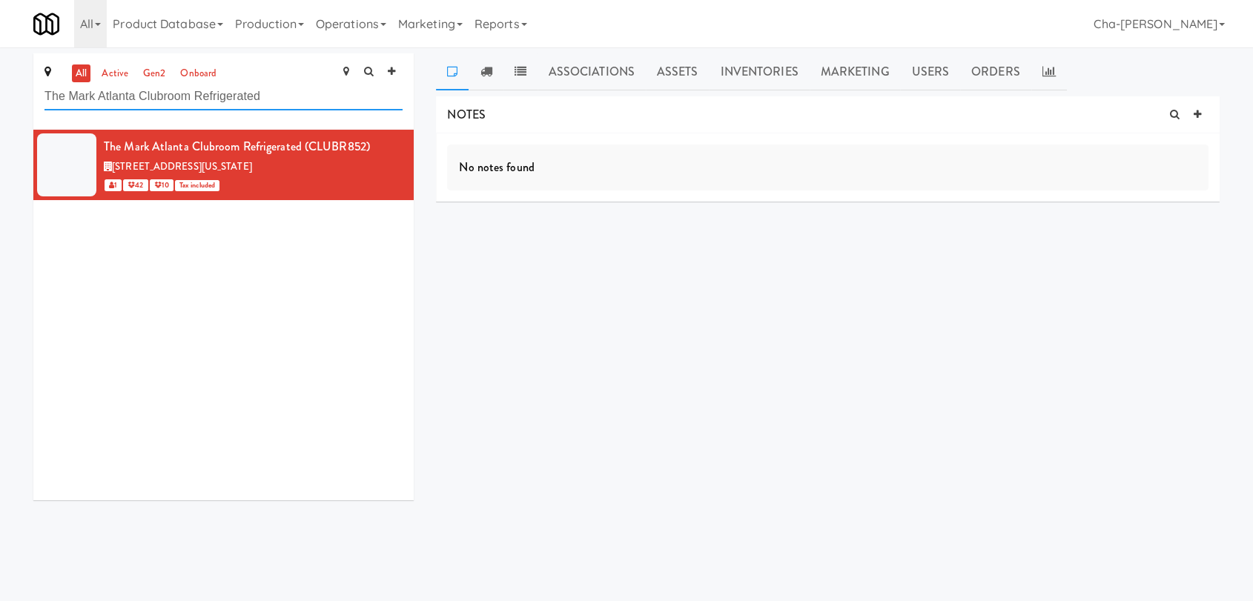
click at [279, 96] on input "The Mark Atlanta Clubroom Refrigerated" at bounding box center [223, 96] width 358 height 27
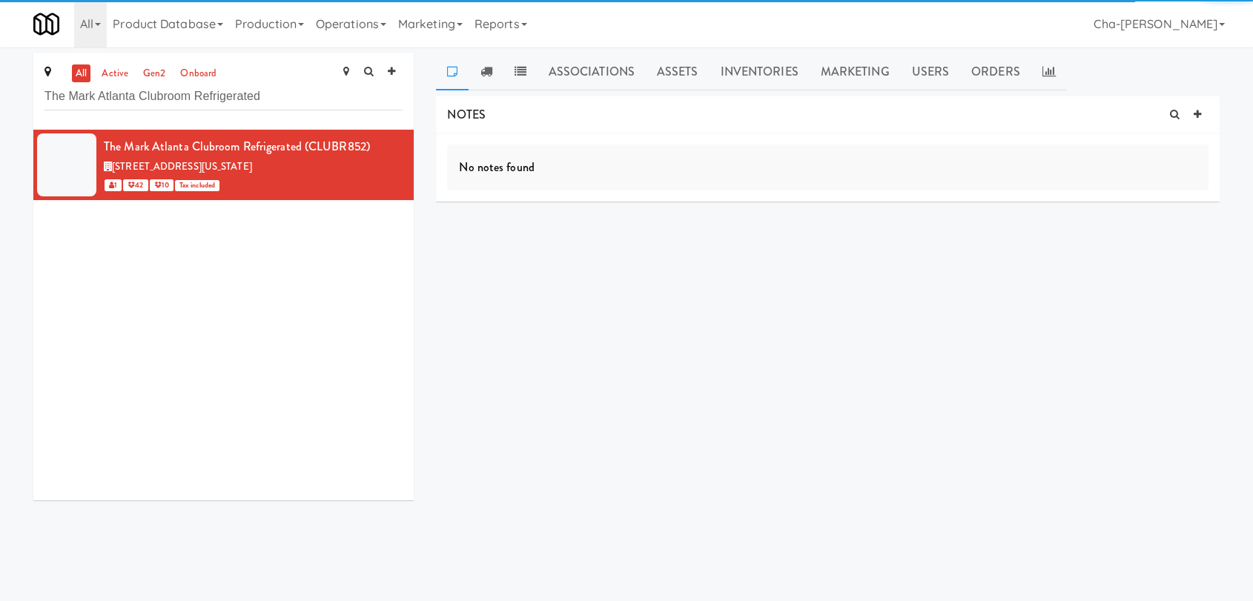
click at [400, 136] on icon at bounding box center [404, 138] width 8 height 10
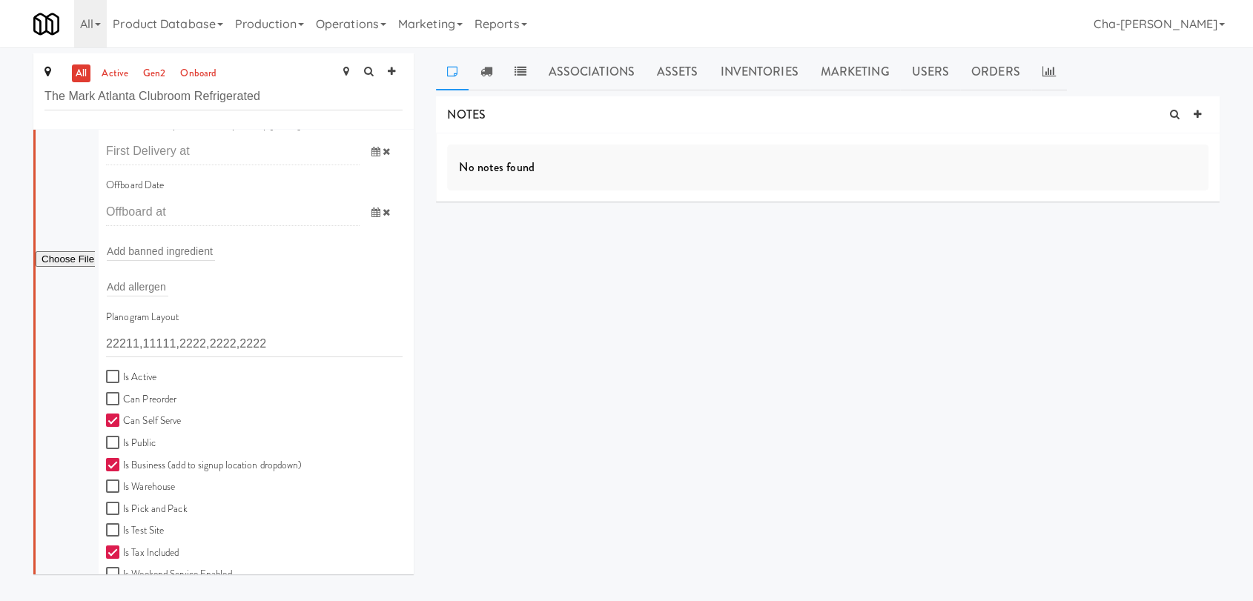
scroll to position [247, 0]
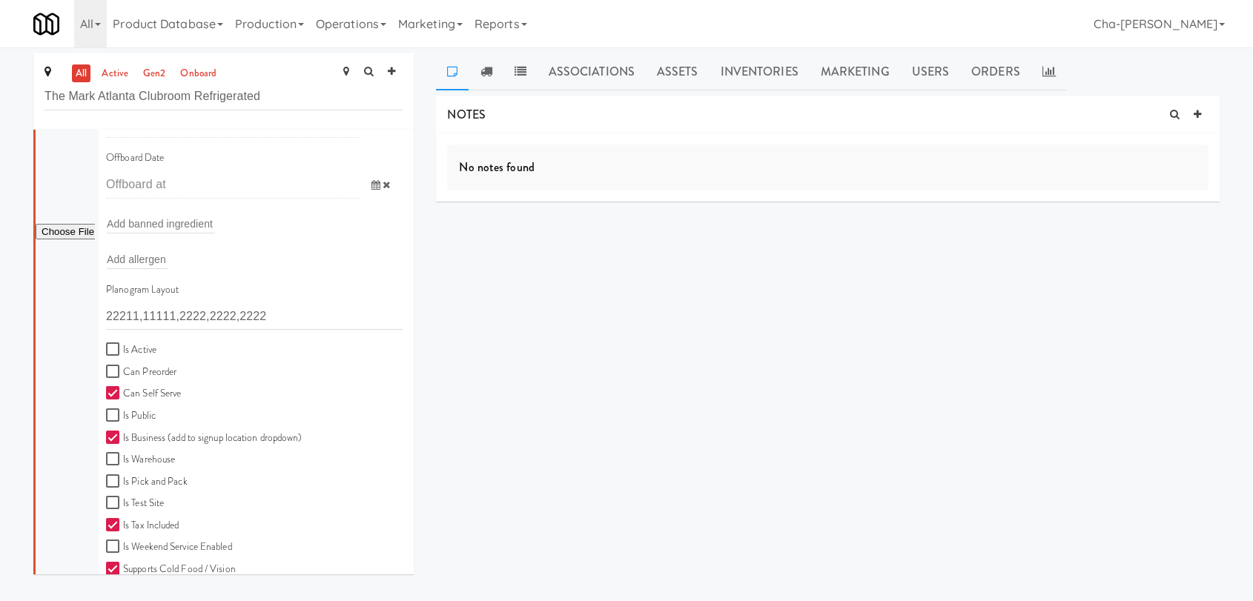
click at [140, 344] on label "Is Active" at bounding box center [131, 350] width 50 height 19
click at [123, 344] on input "Is Active" at bounding box center [114, 350] width 17 height 12
checkbox input "true"
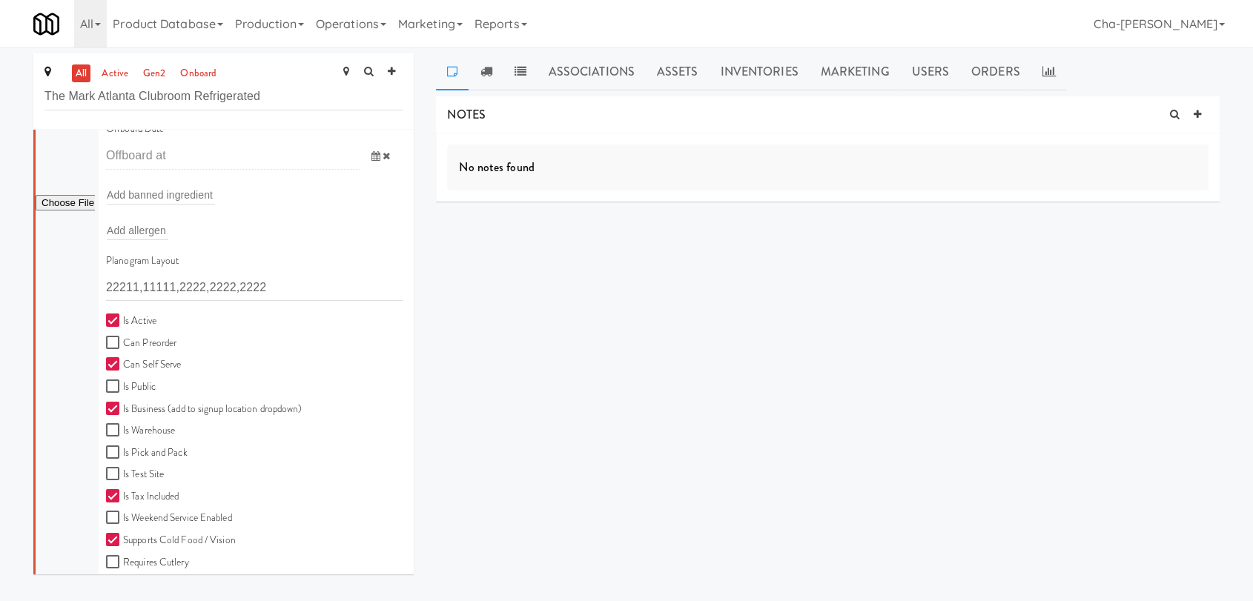
scroll to position [411, 0]
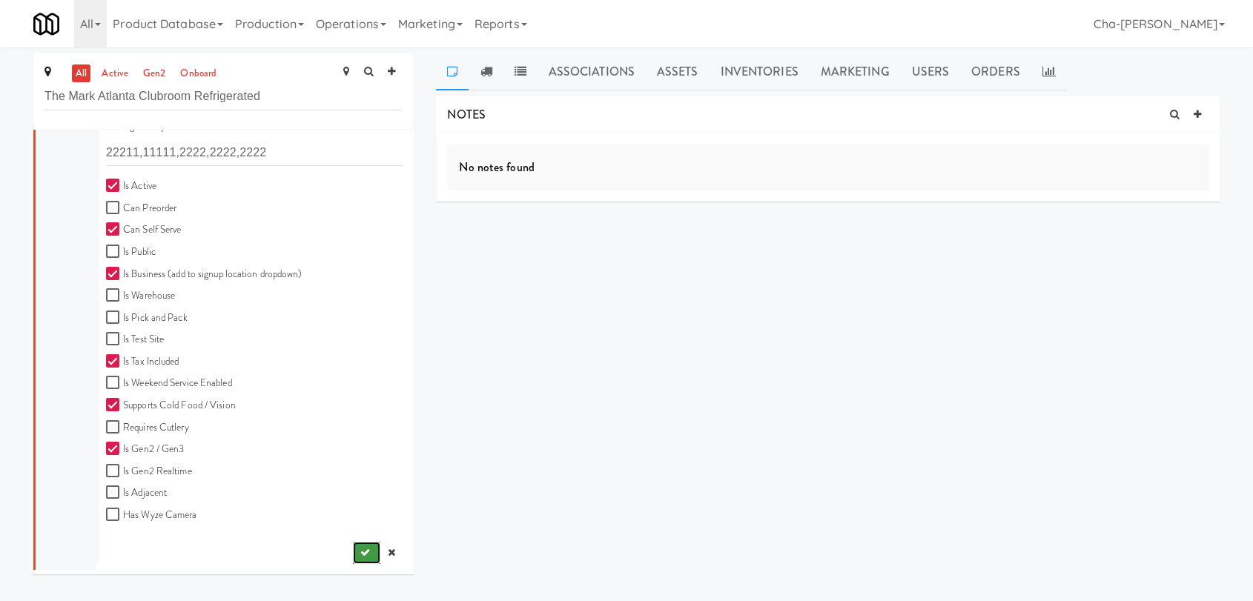
click at [360, 548] on icon "submit" at bounding box center [365, 553] width 10 height 10
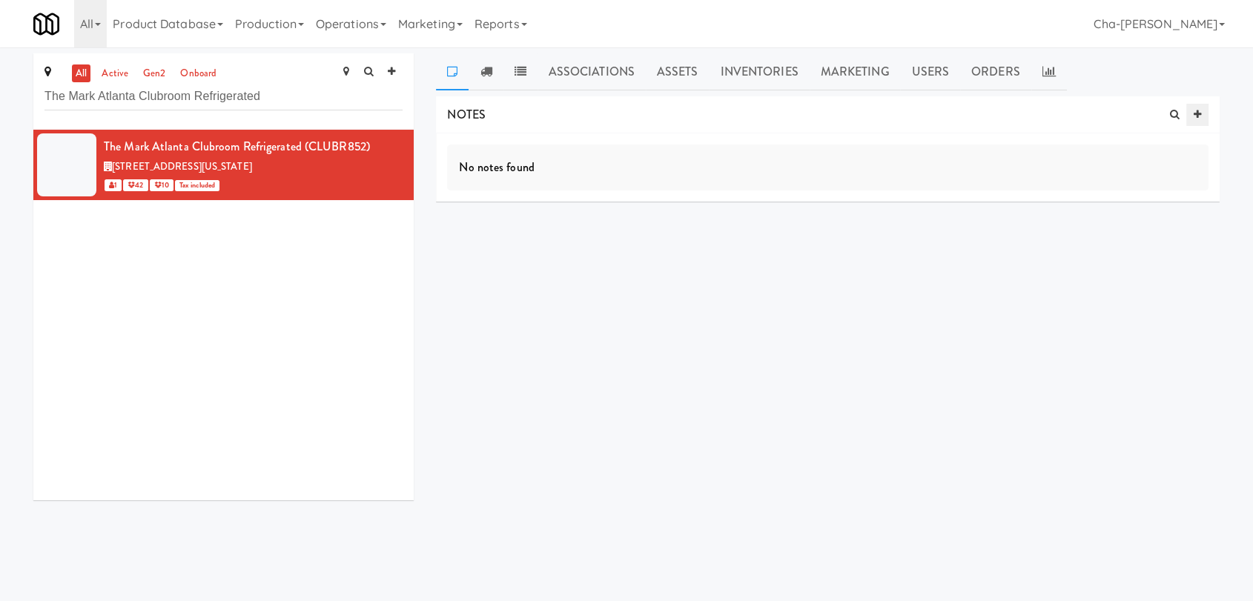
click at [1199, 111] on icon at bounding box center [1196, 115] width 7 height 10
click at [531, 231] on div "site × Add Tag" at bounding box center [729, 233] width 565 height 24
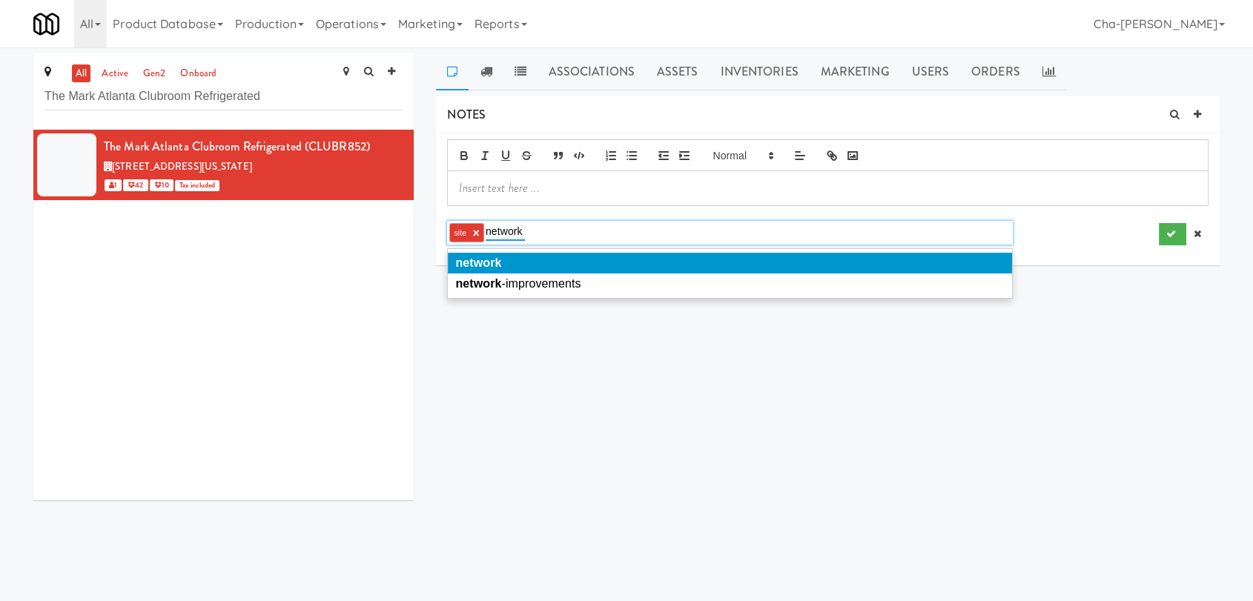
type input "network"
click at [512, 261] on li "network" at bounding box center [729, 263] width 563 height 21
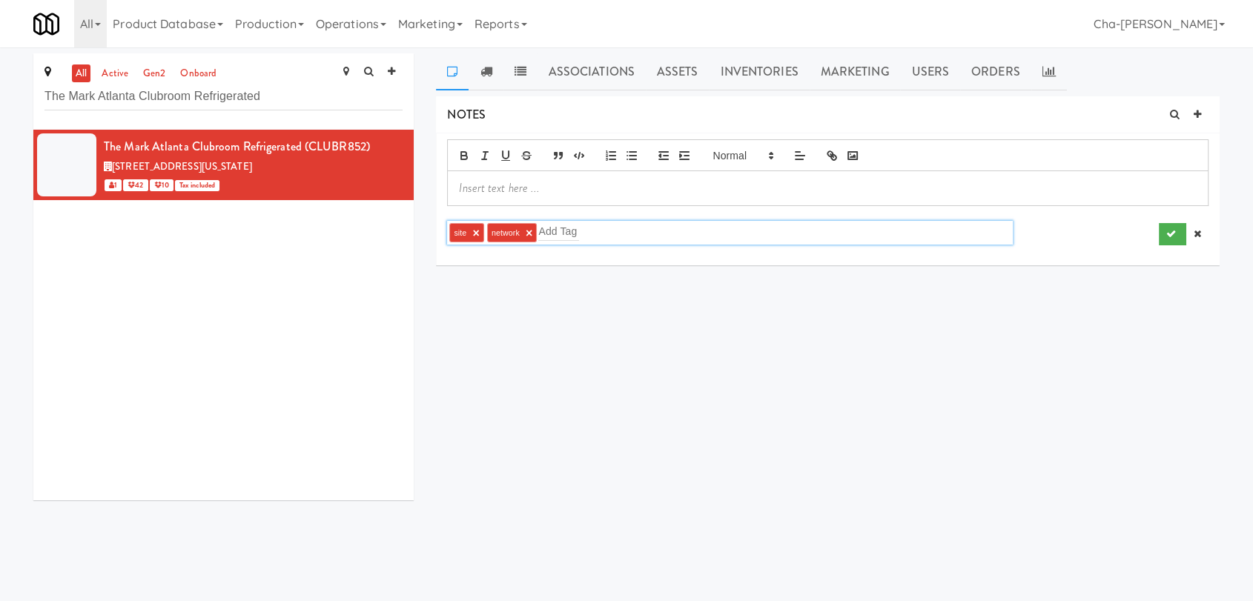
click at [514, 183] on p at bounding box center [827, 188] width 737 height 16
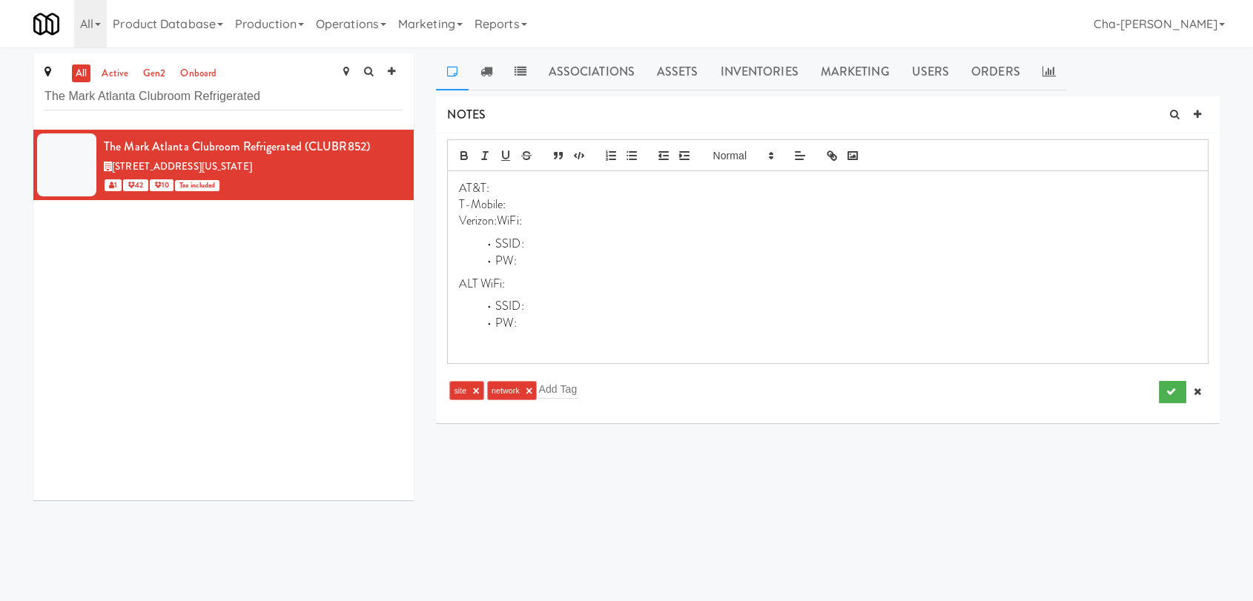
click at [496, 221] on p "Verizon:WiFi:" at bounding box center [827, 221] width 737 height 16
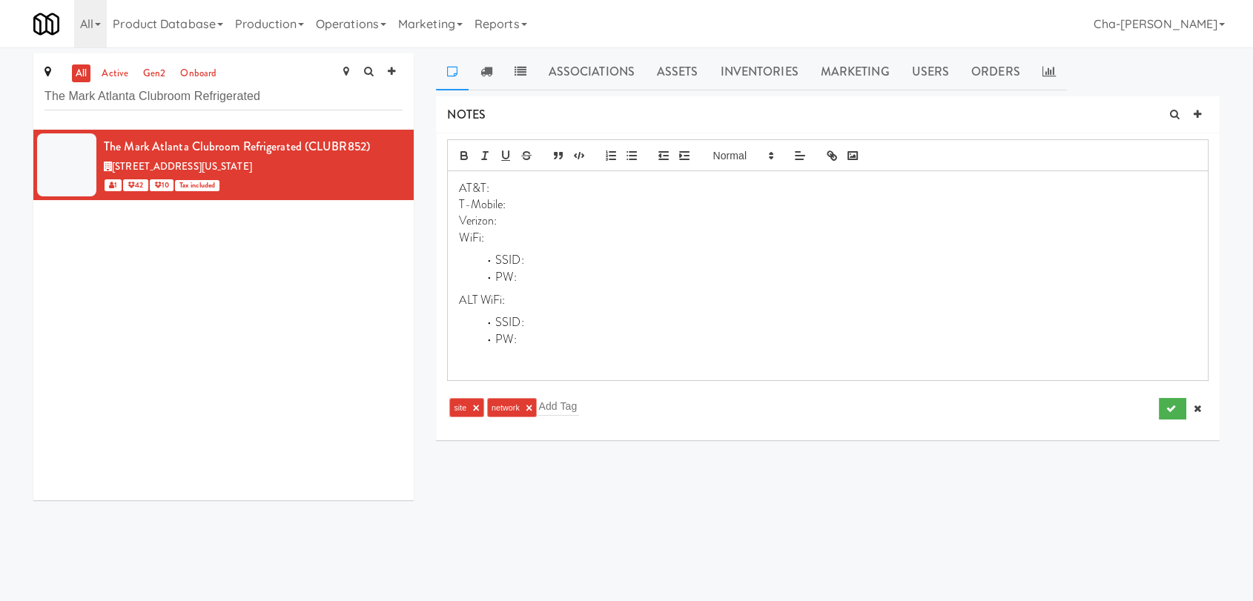
click at [518, 221] on p "Verizon:" at bounding box center [827, 221] width 737 height 16
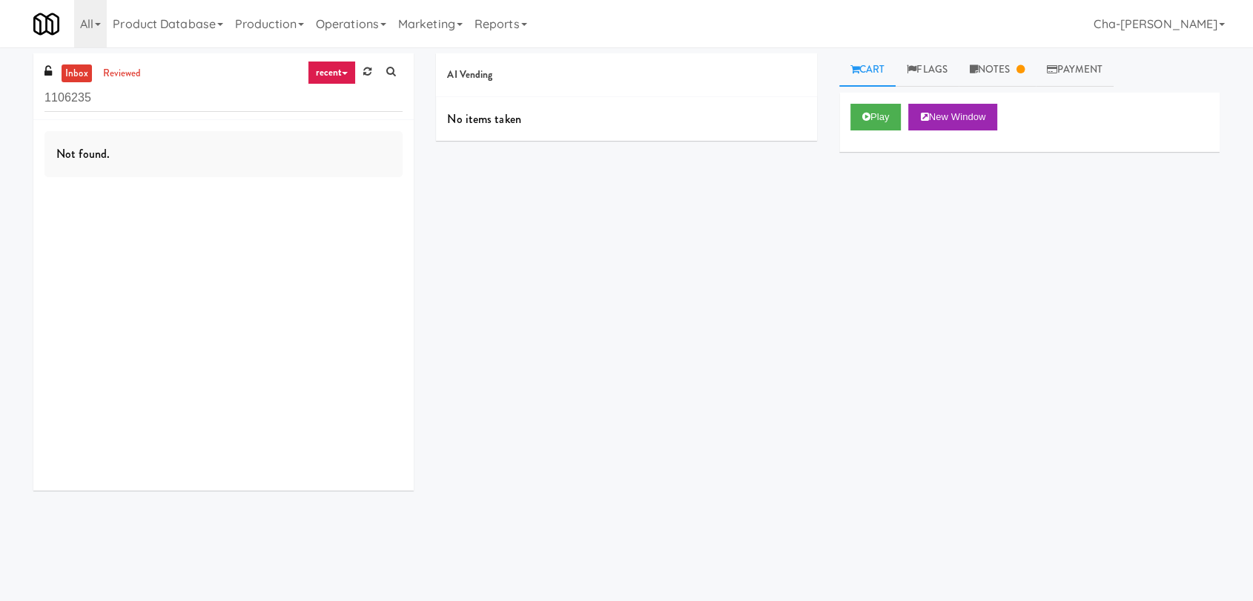
click at [142, 102] on input "1106235" at bounding box center [223, 97] width 358 height 27
click at [151, 95] on input "1106235The Mark Atlanta Clubroom Refrigerated" at bounding box center [223, 97] width 358 height 27
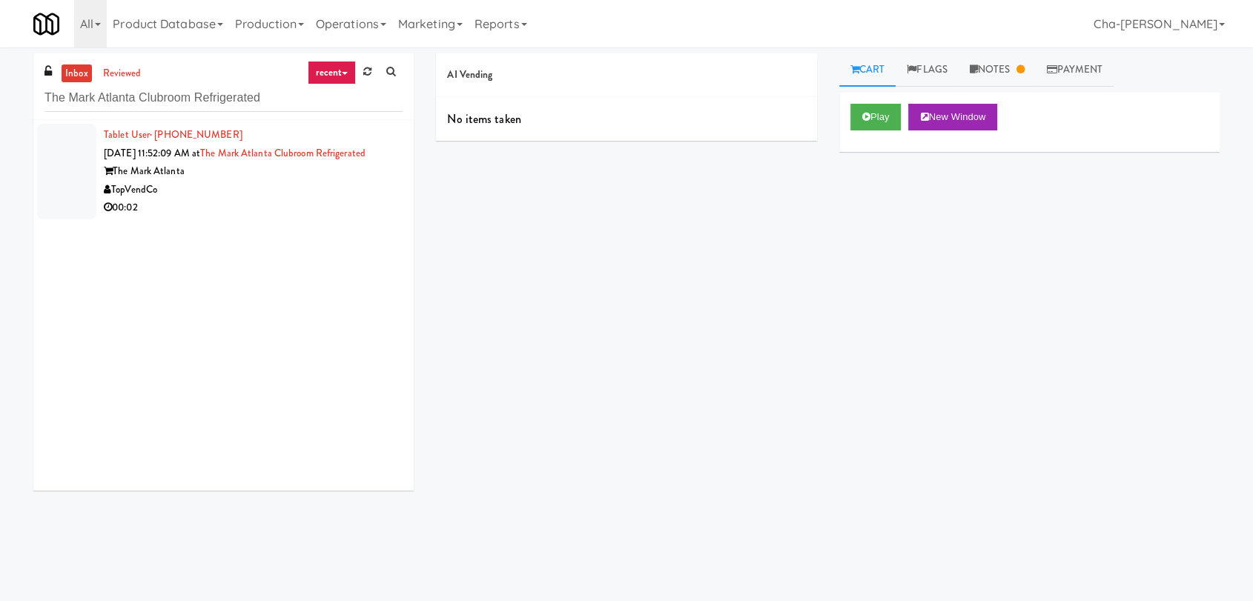
type input "The Mark Atlanta Clubroom Refrigerated"
click at [289, 181] on div "TopVendCo" at bounding box center [253, 190] width 299 height 19
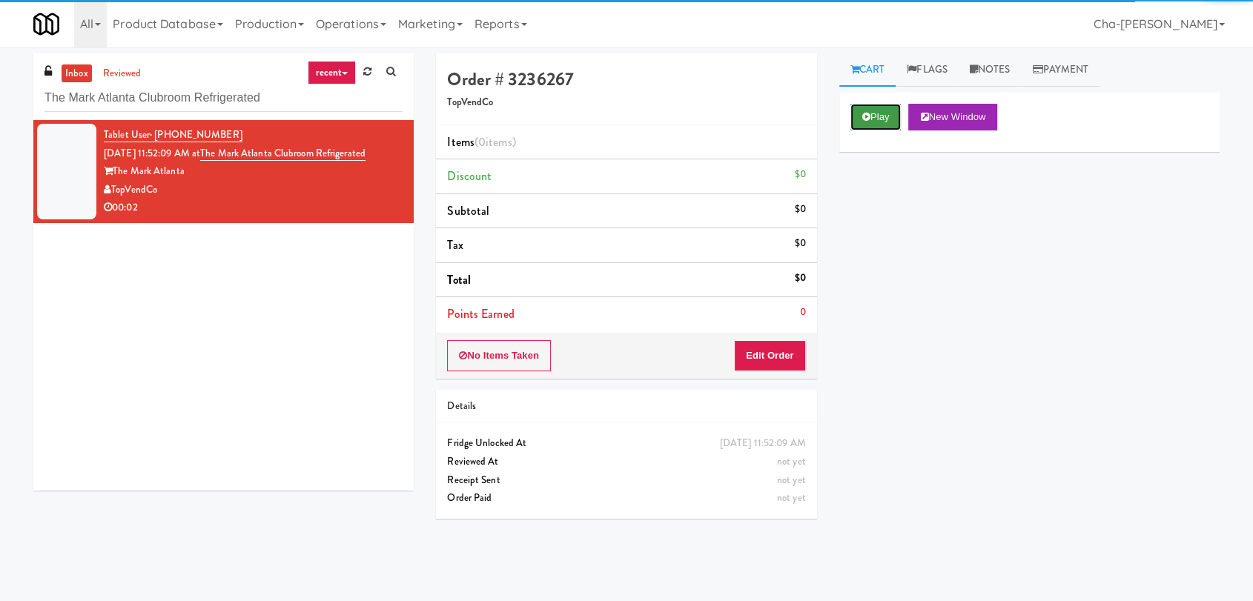
click at [871, 122] on button "Play" at bounding box center [875, 117] width 51 height 27
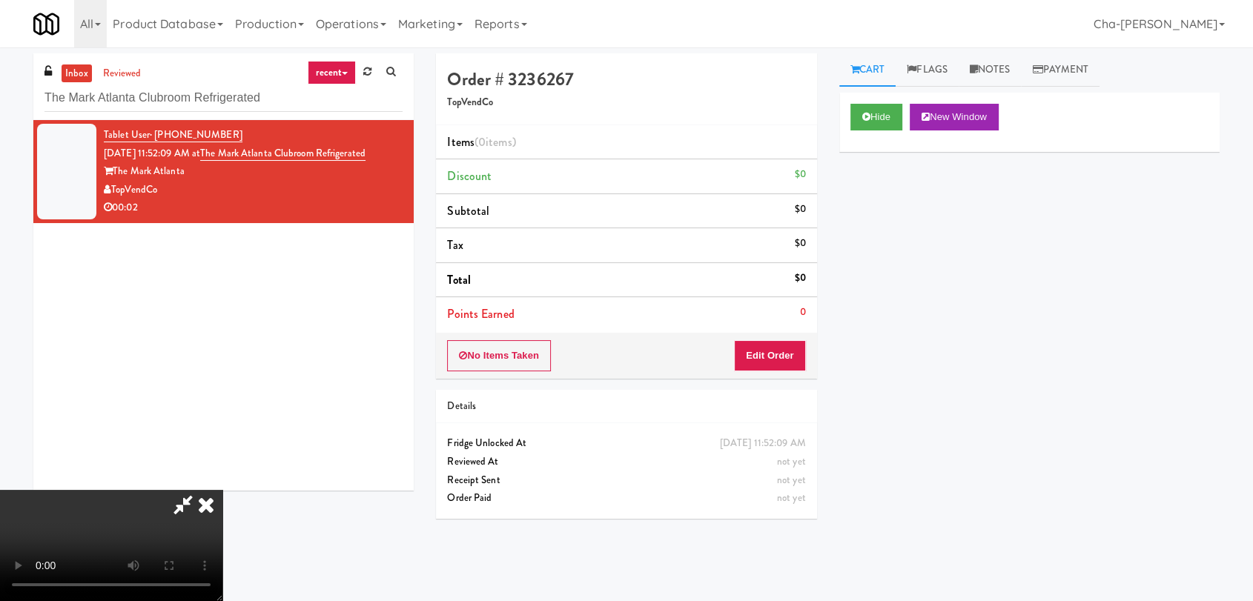
click at [222, 490] on icon at bounding box center [206, 505] width 33 height 30
